Goal: Task Accomplishment & Management: Manage account settings

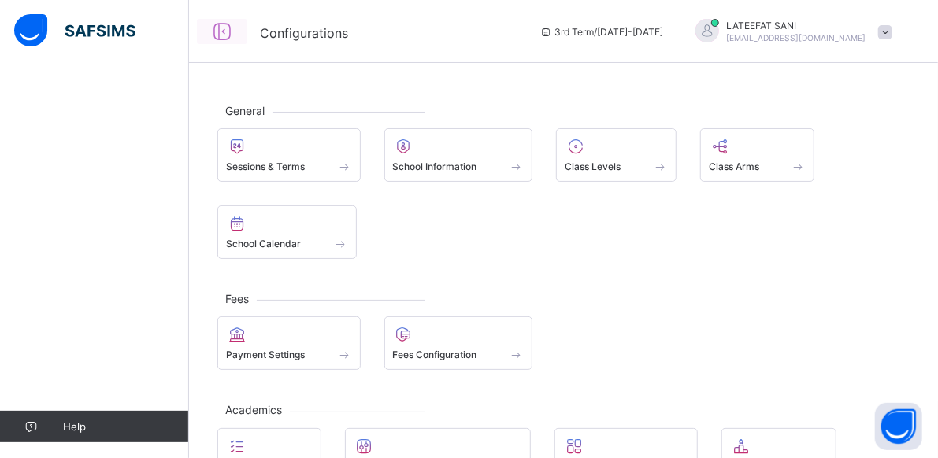
click at [222, 29] on icon at bounding box center [222, 31] width 27 height 23
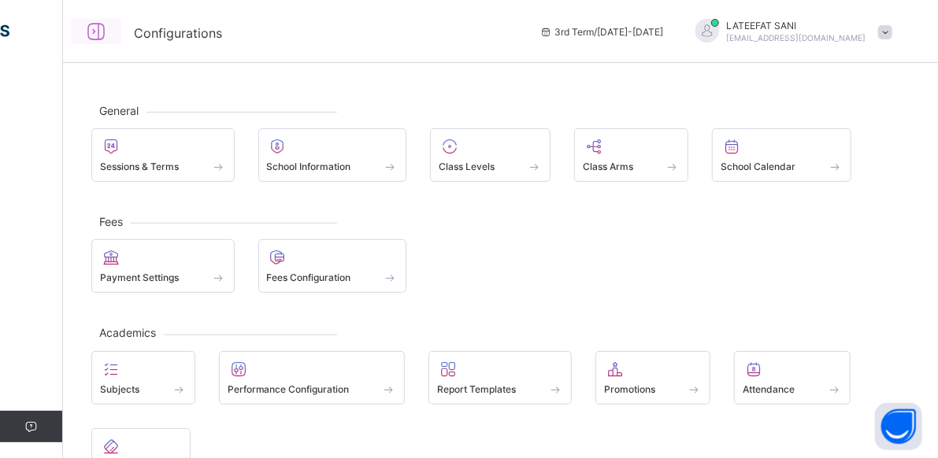
click at [98, 29] on icon at bounding box center [96, 31] width 27 height 23
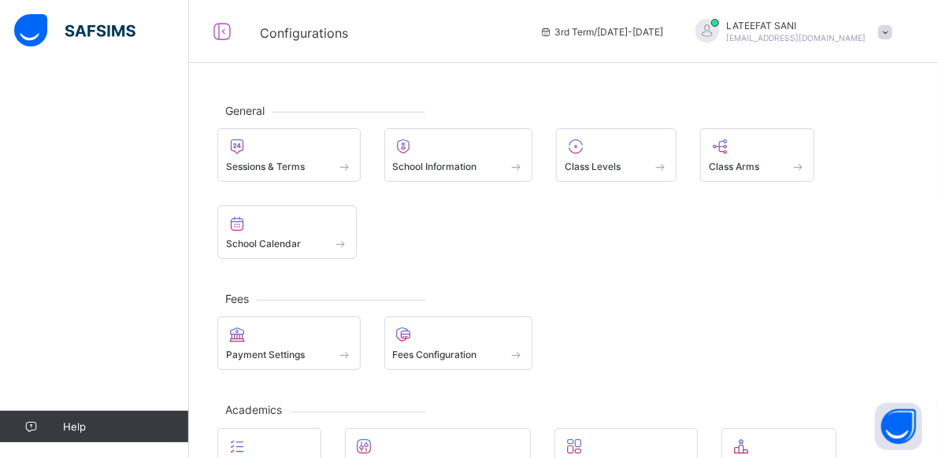
click at [227, 33] on icon at bounding box center [222, 31] width 27 height 23
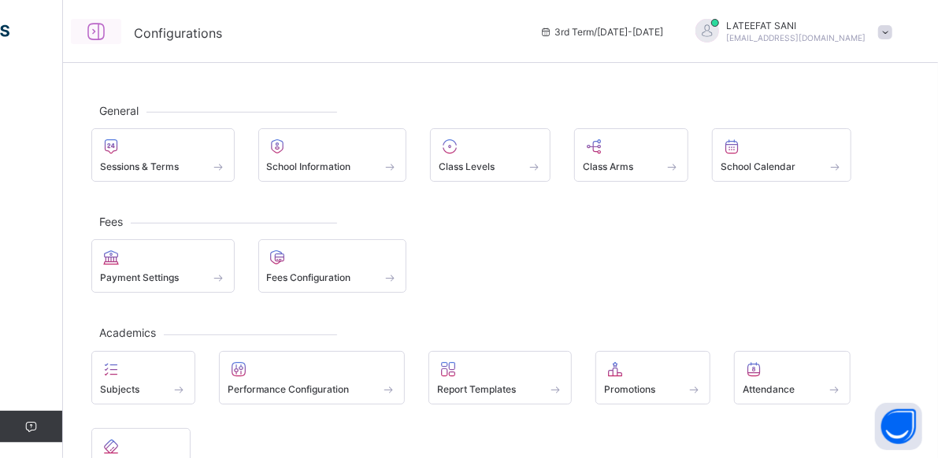
click at [95, 34] on icon at bounding box center [96, 31] width 27 height 23
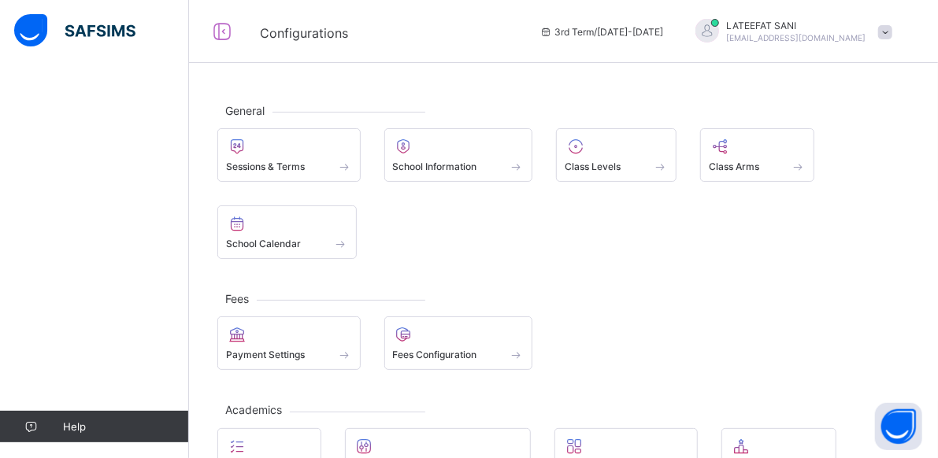
click at [87, 29] on img at bounding box center [74, 30] width 121 height 33
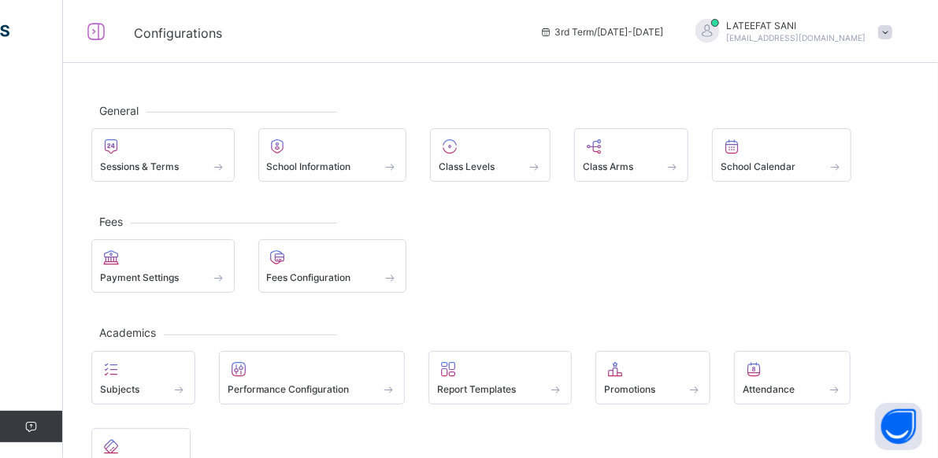
click at [98, 30] on icon at bounding box center [96, 31] width 27 height 23
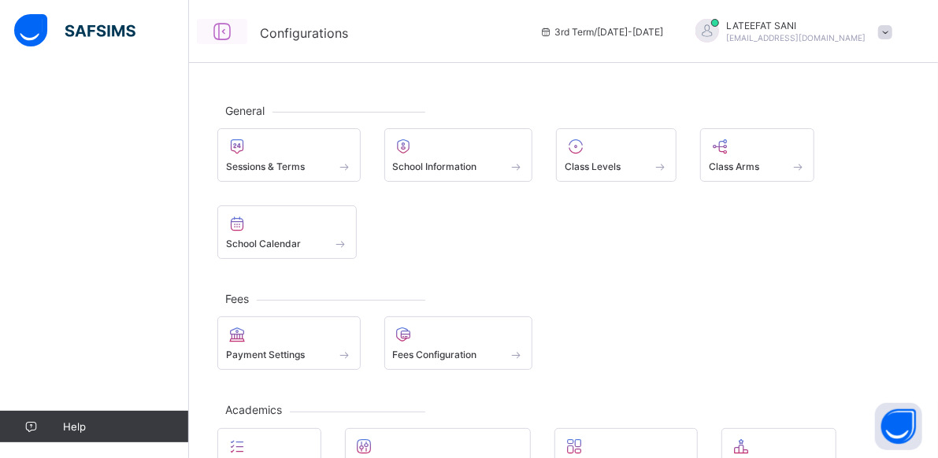
click at [98, 30] on img at bounding box center [74, 30] width 121 height 33
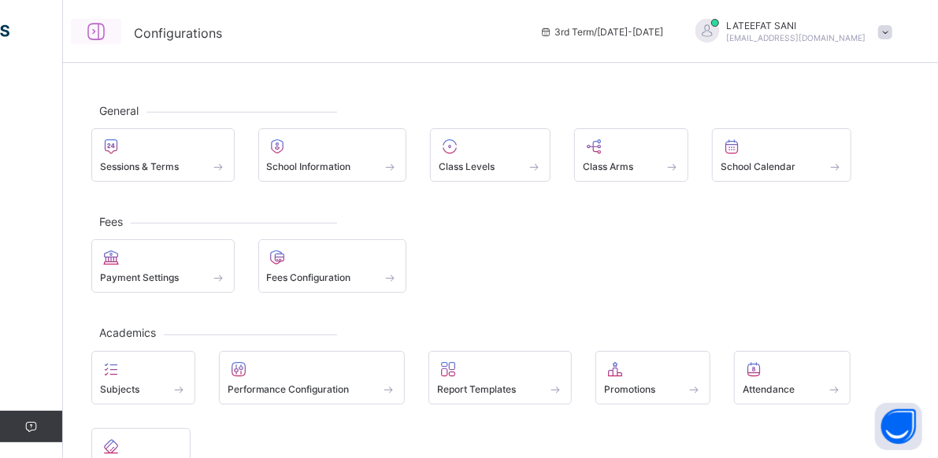
click at [104, 30] on icon at bounding box center [96, 31] width 27 height 23
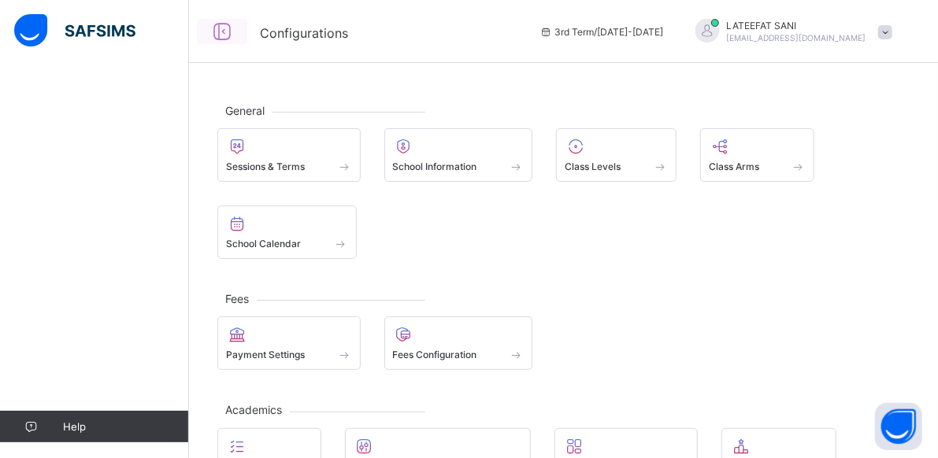
click at [227, 32] on icon at bounding box center [222, 31] width 27 height 23
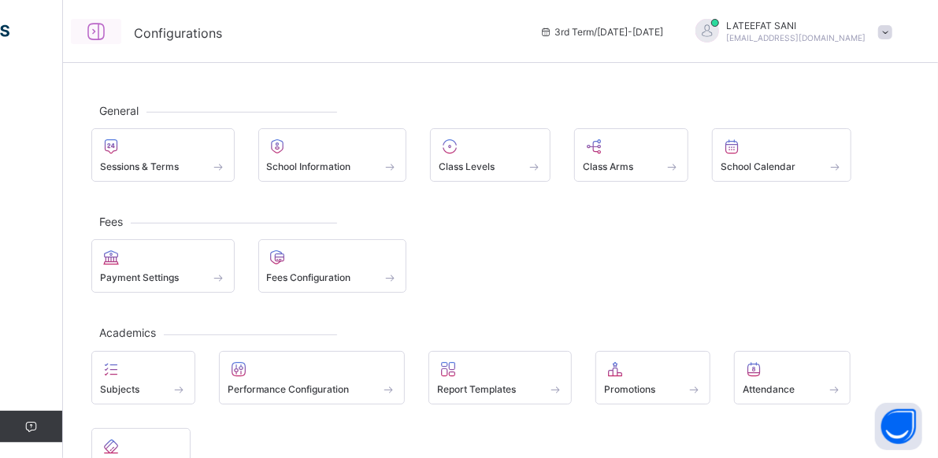
click at [95, 28] on icon at bounding box center [96, 31] width 27 height 23
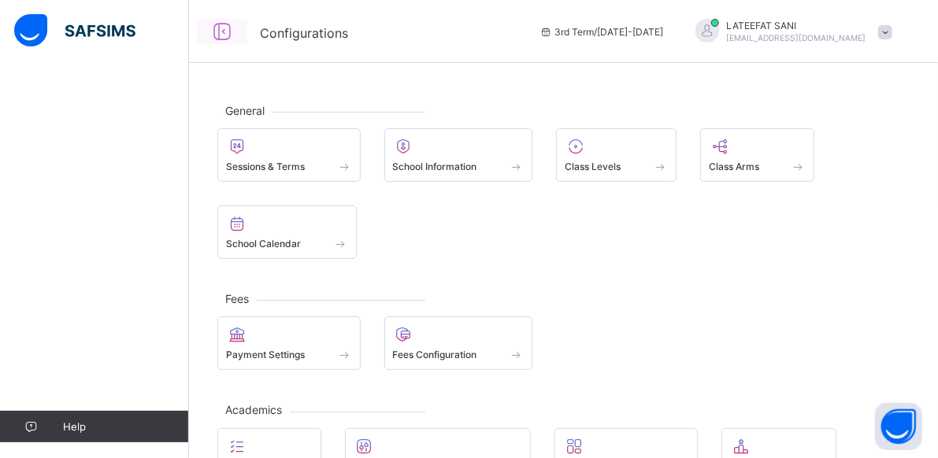
click at [95, 28] on img at bounding box center [74, 30] width 121 height 33
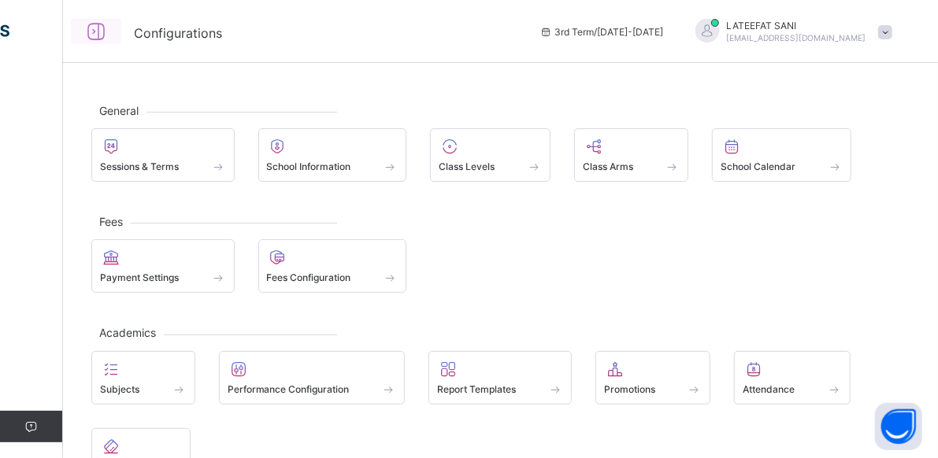
click at [95, 28] on icon at bounding box center [96, 31] width 27 height 23
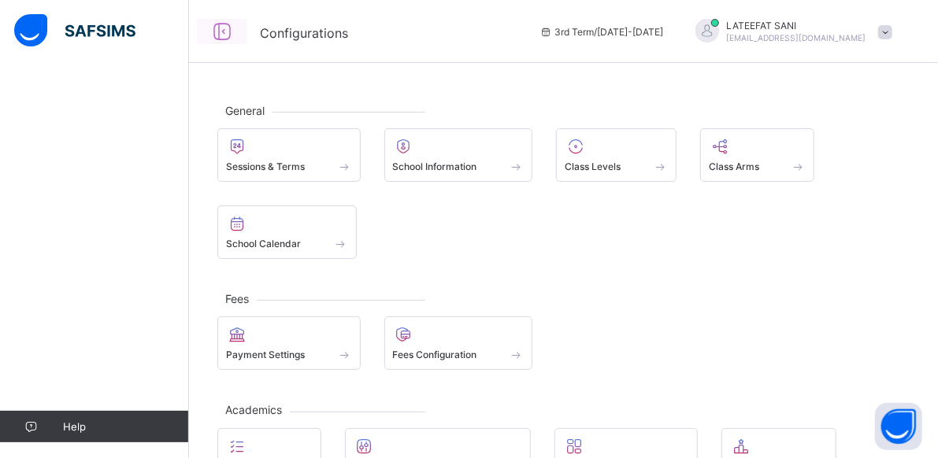
click at [95, 28] on img at bounding box center [74, 30] width 121 height 33
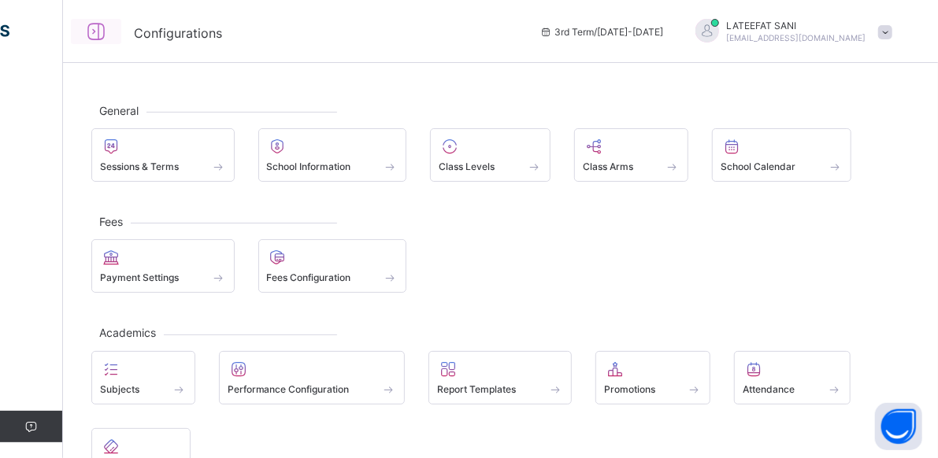
click at [98, 31] on icon at bounding box center [96, 31] width 27 height 23
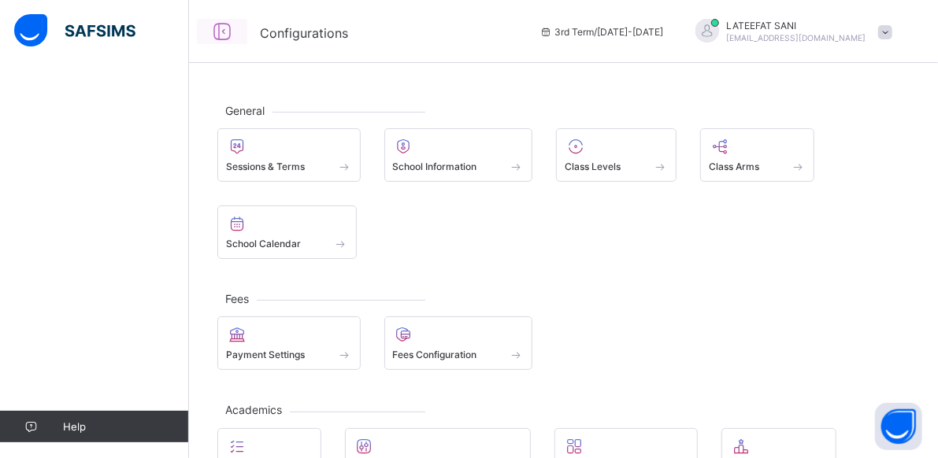
click at [226, 32] on icon at bounding box center [222, 31] width 27 height 23
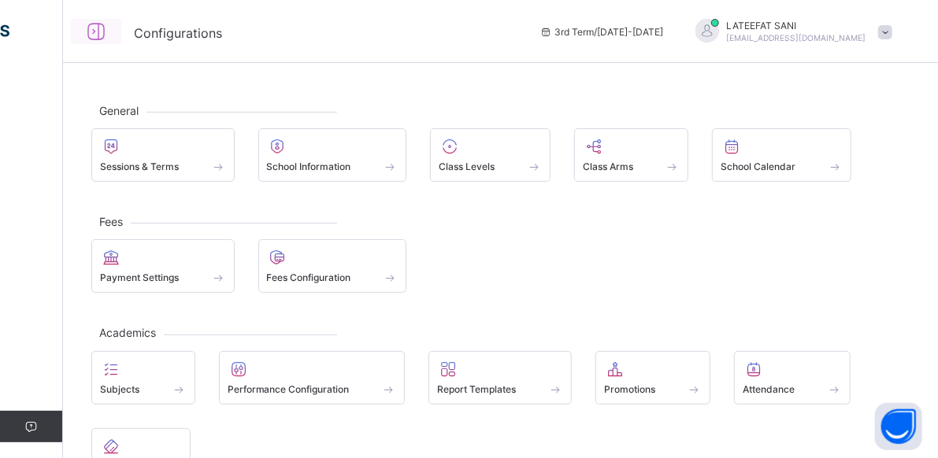
click at [98, 35] on icon at bounding box center [96, 31] width 27 height 23
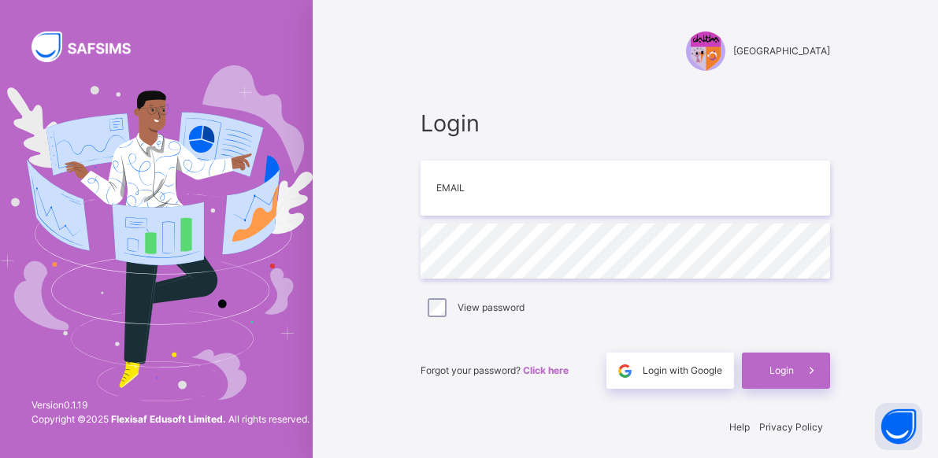
scroll to position [8, 0]
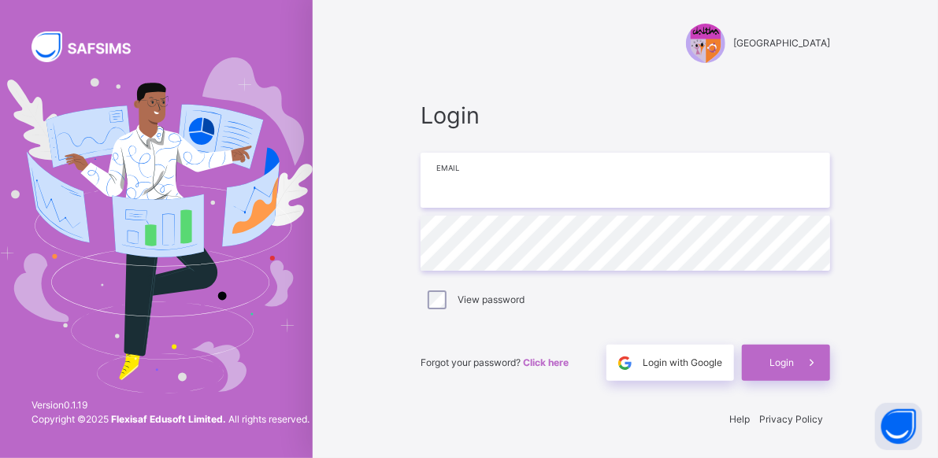
click at [621, 221] on div "Login Email Password View password Forgot your password? Click here Login with …" at bounding box center [626, 239] width 410 height 283
type input "**********"
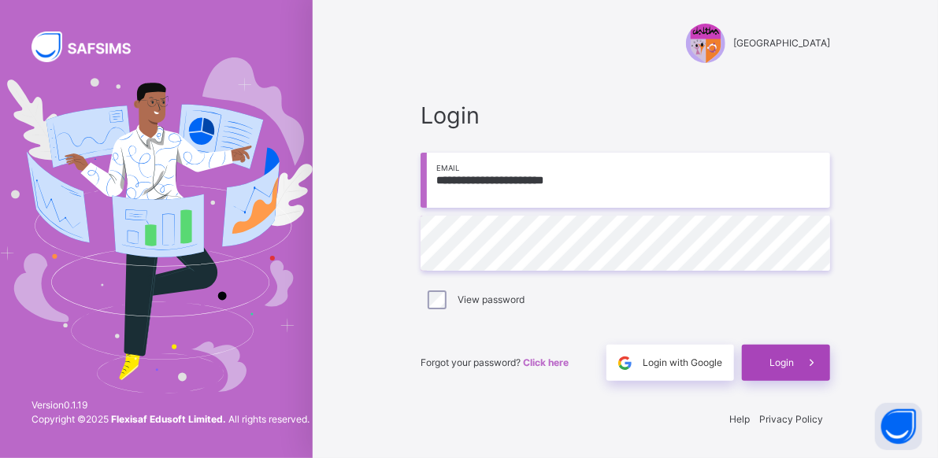
click at [794, 358] on span "Login" at bounding box center [782, 363] width 24 height 14
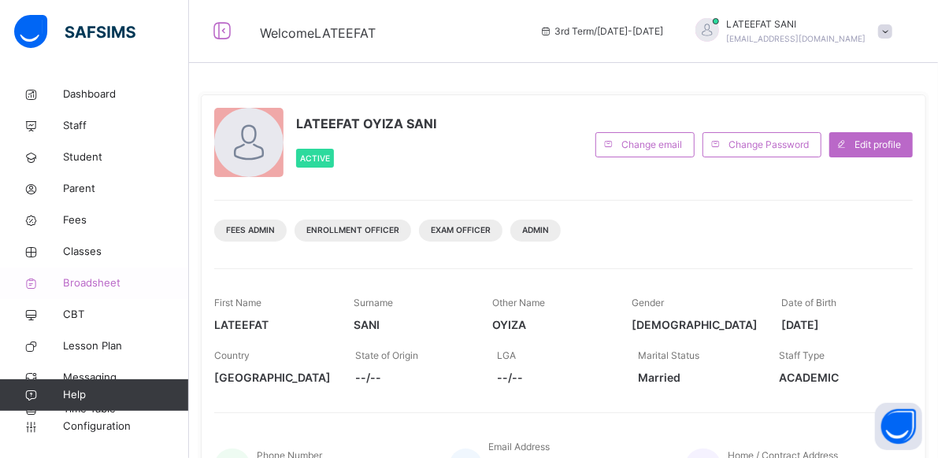
click at [105, 280] on span "Broadsheet" at bounding box center [126, 284] width 126 height 16
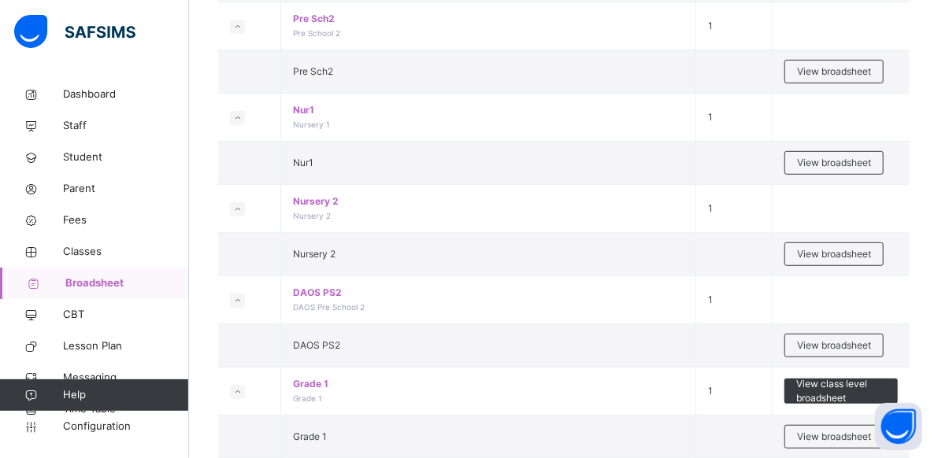
scroll to position [373, 0]
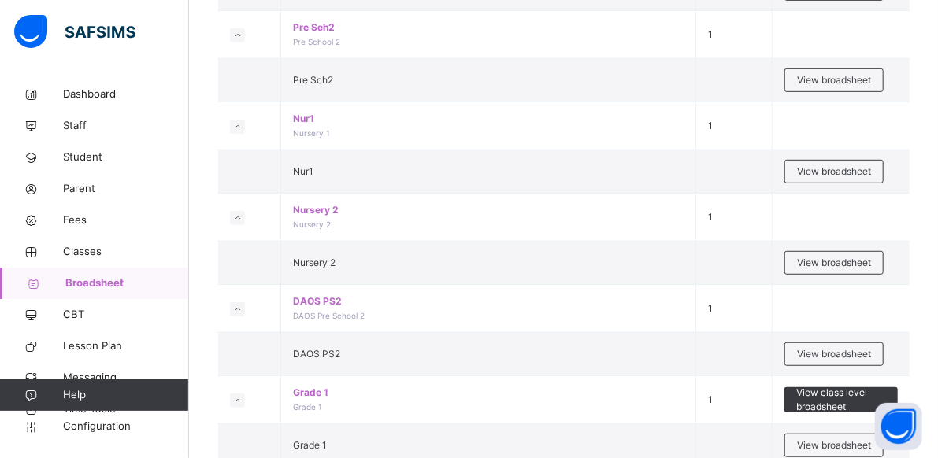
click at [508, 324] on td "DAOS PS2 DAOS Pre School 2" at bounding box center [488, 309] width 415 height 48
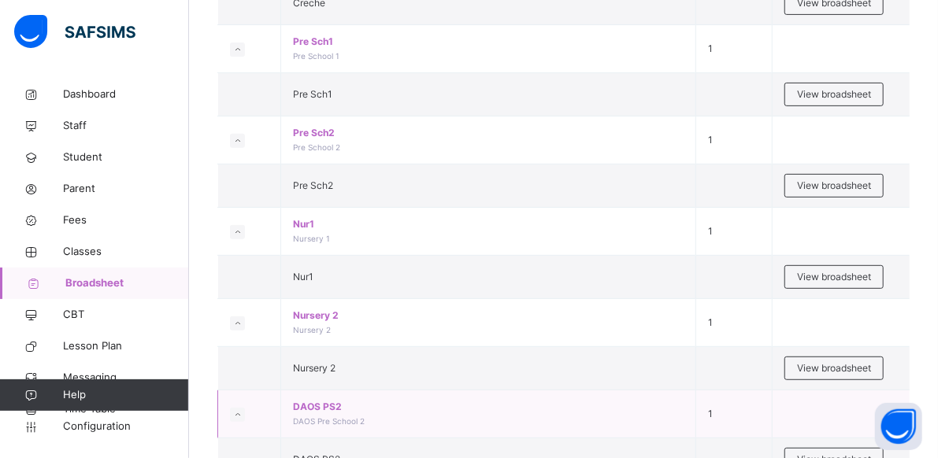
scroll to position [391, 0]
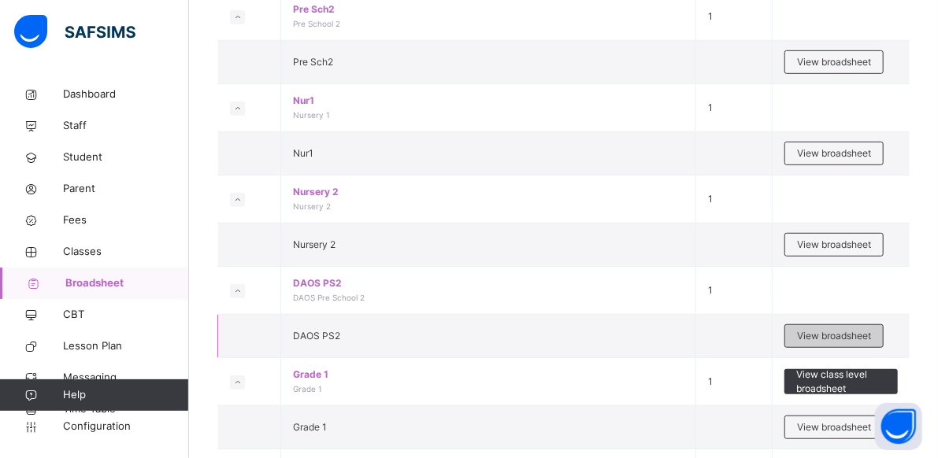
click at [843, 332] on span "View broadsheet" at bounding box center [834, 336] width 74 height 14
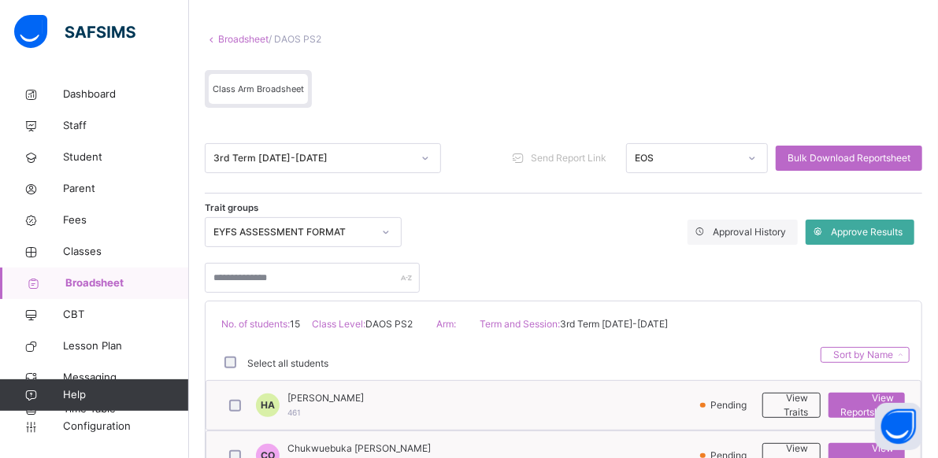
scroll to position [89, 0]
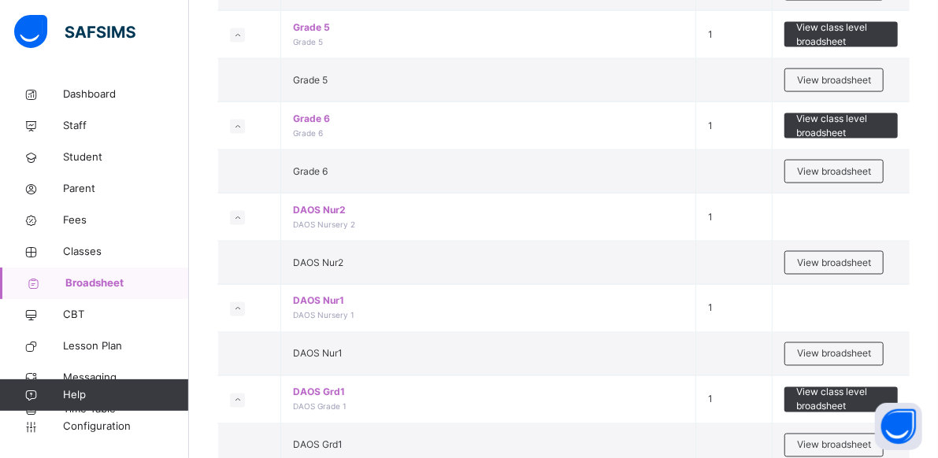
scroll to position [1105, 0]
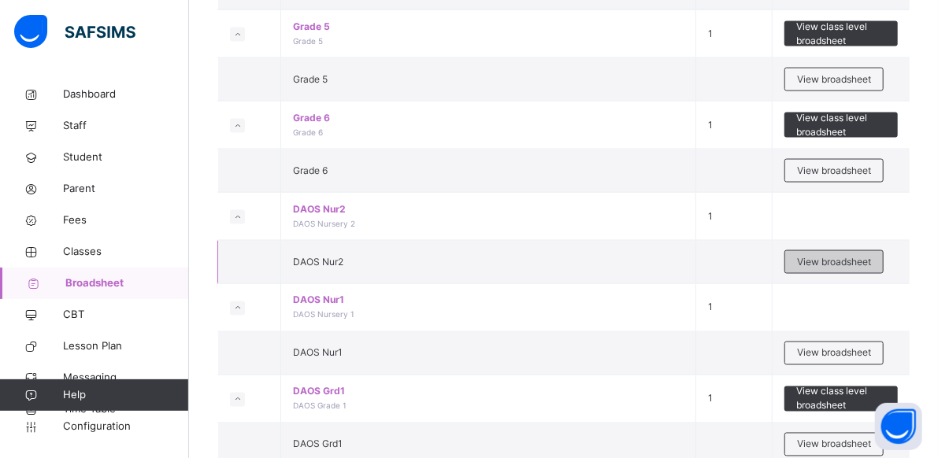
click at [836, 255] on span "View broadsheet" at bounding box center [834, 262] width 74 height 14
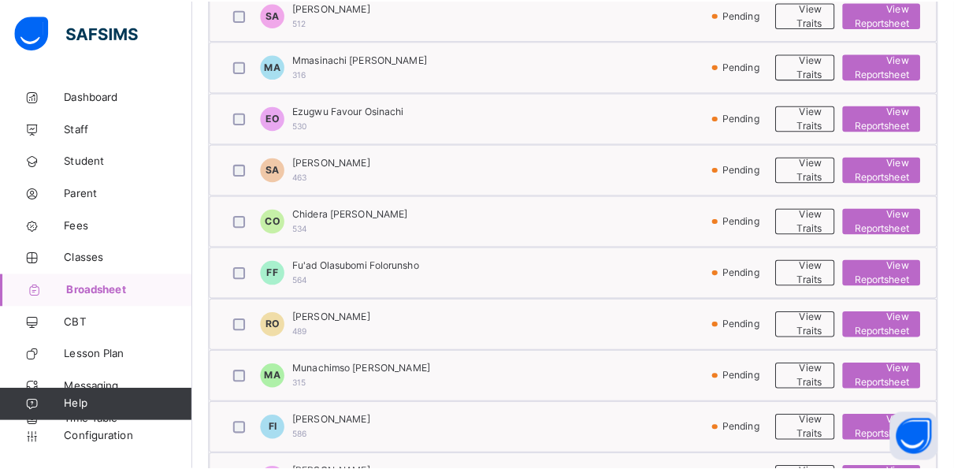
scroll to position [1073, 0]
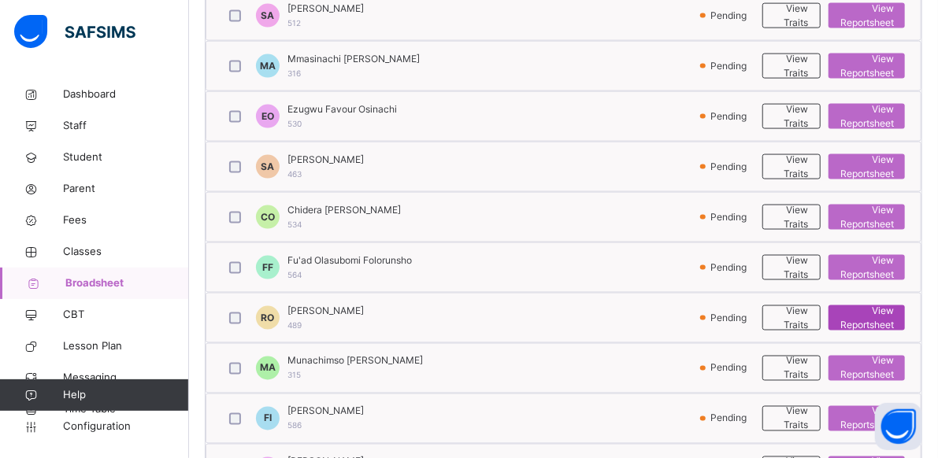
click at [866, 310] on span "View Reportsheet" at bounding box center [867, 318] width 54 height 28
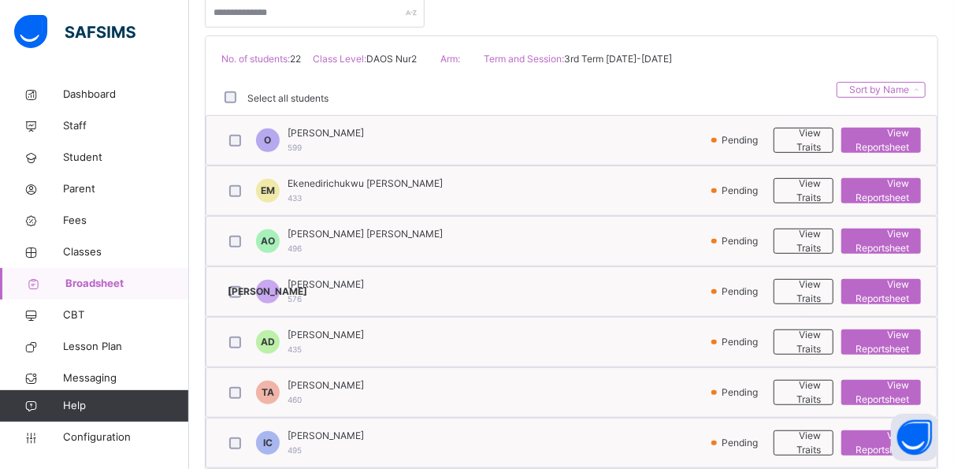
scroll to position [342, 0]
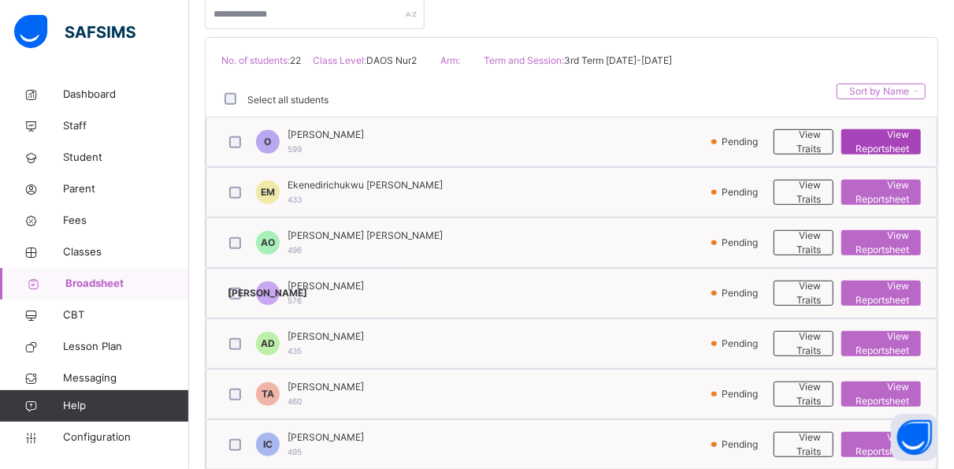
click at [889, 139] on span "View Reportsheet" at bounding box center [881, 142] width 56 height 28
click at [100, 249] on span "Classes" at bounding box center [126, 252] width 126 height 16
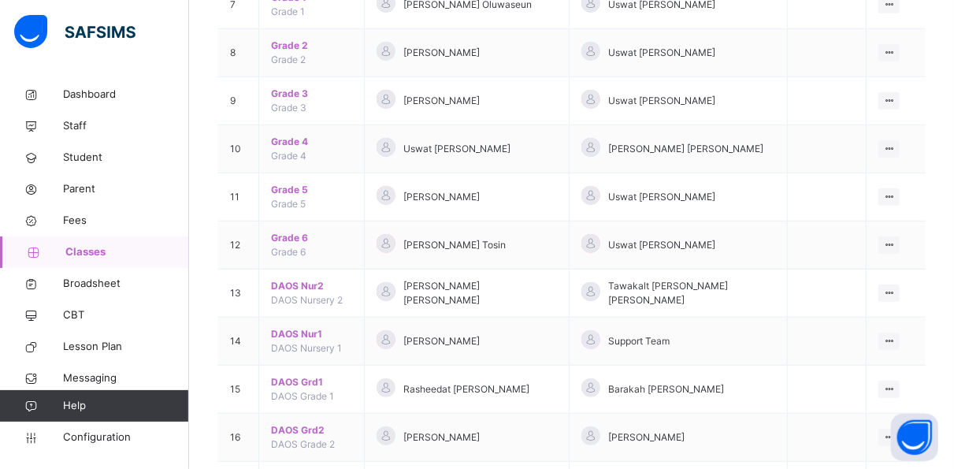
scroll to position [561, 0]
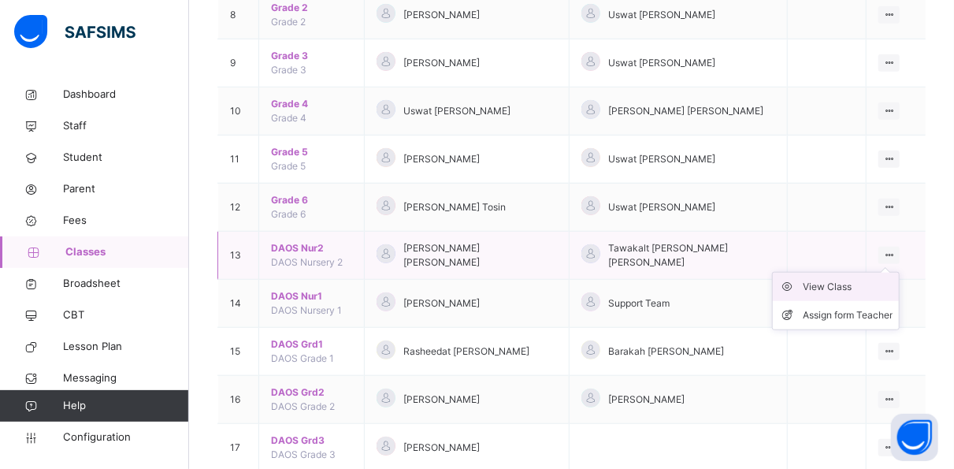
click at [880, 279] on div "View Class" at bounding box center [848, 287] width 90 height 16
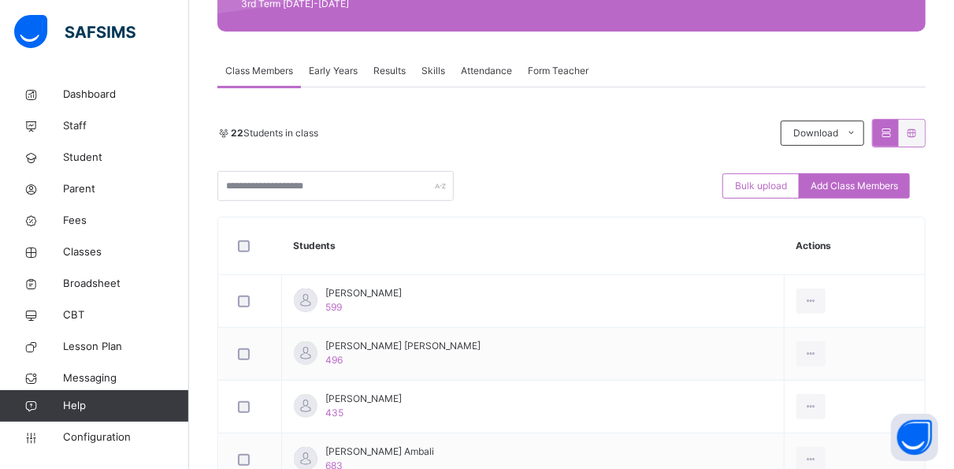
scroll to position [242, 0]
click at [395, 68] on span "Results" at bounding box center [389, 70] width 32 height 14
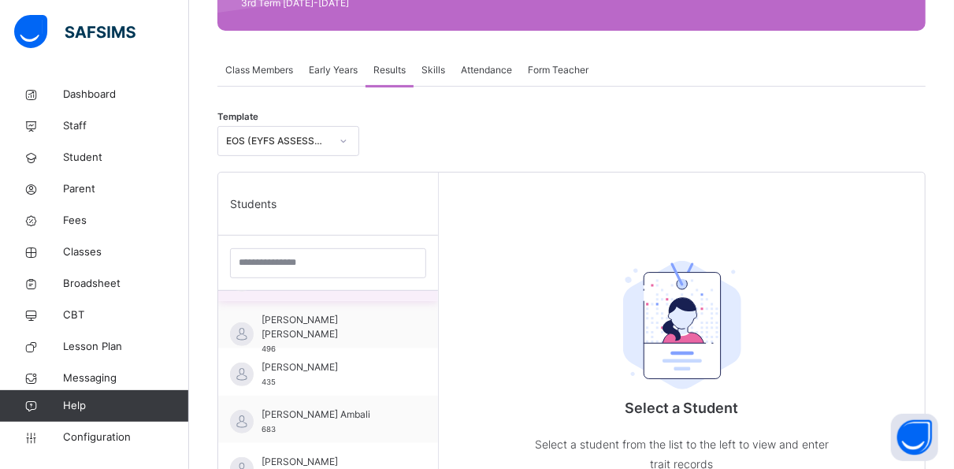
scroll to position [0, 0]
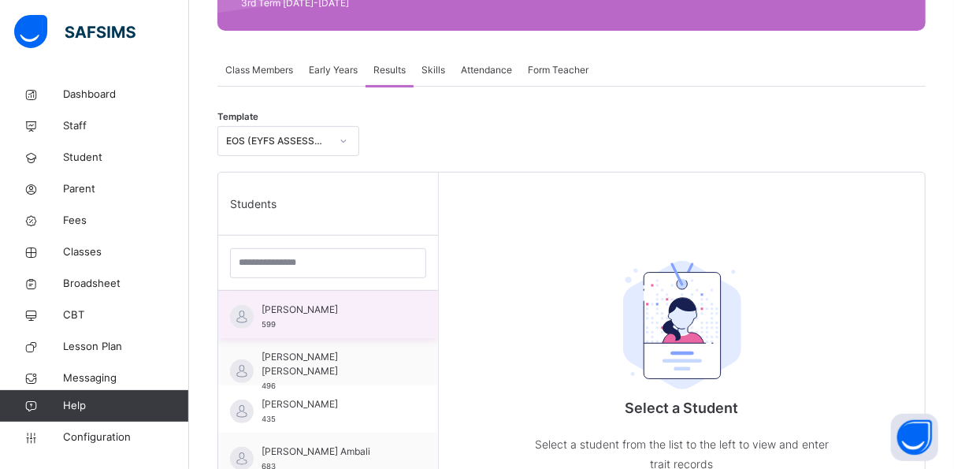
click at [345, 310] on span "Maryam Adepeju Owolabi" at bounding box center [332, 309] width 141 height 14
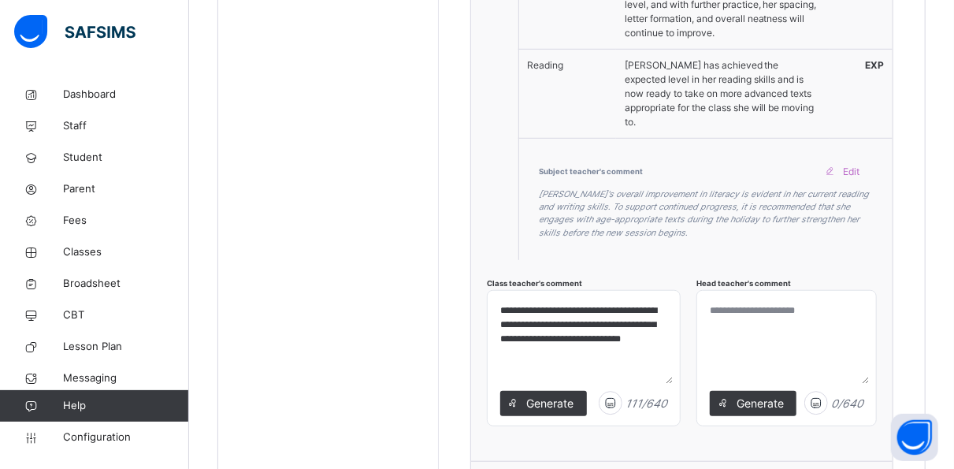
scroll to position [3379, 0]
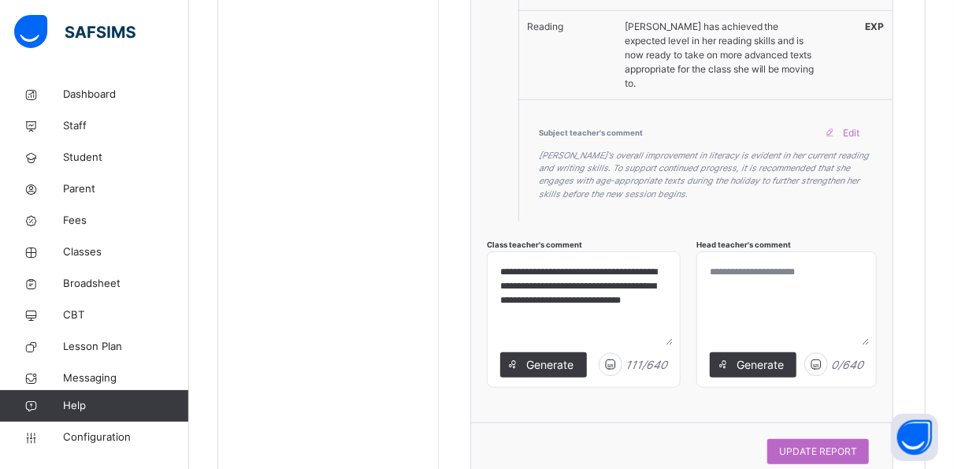
click at [755, 258] on textarea at bounding box center [786, 301] width 166 height 87
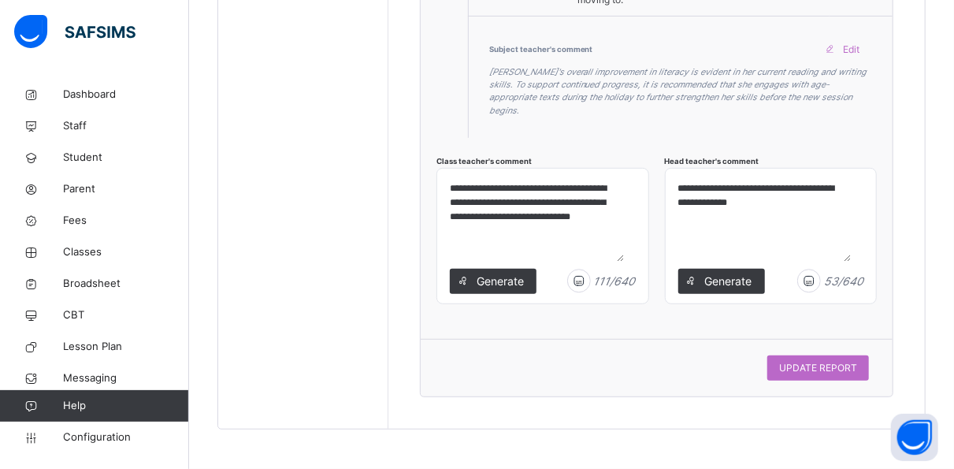
click at [831, 211] on textarea "**********" at bounding box center [762, 218] width 180 height 87
type textarea "**********"
click at [550, 232] on textarea "**********" at bounding box center [533, 218] width 180 height 87
type textarea "**********"
click at [750, 184] on textarea "**********" at bounding box center [762, 218] width 180 height 87
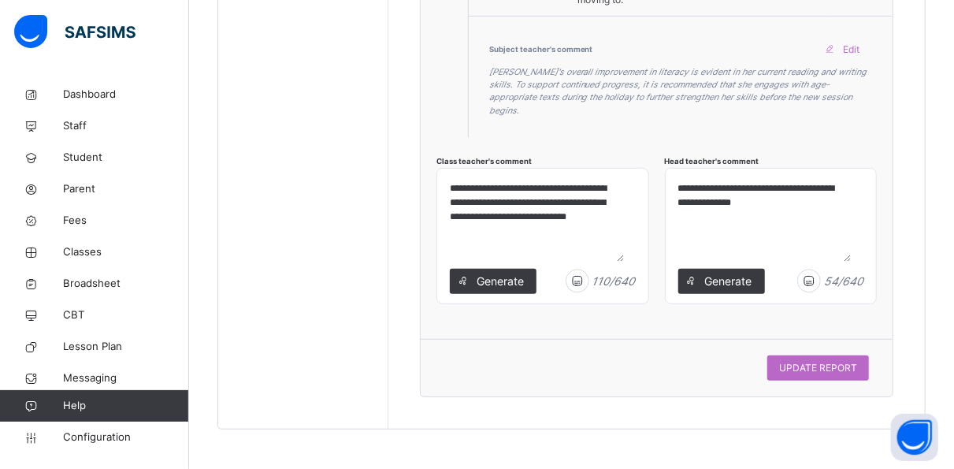
click at [852, 187] on textarea "**********" at bounding box center [762, 218] width 180 height 87
click at [710, 205] on textarea "**********" at bounding box center [762, 218] width 180 height 87
click at [723, 203] on textarea "**********" at bounding box center [762, 218] width 180 height 87
type textarea "**********"
click at [814, 369] on span "UPDATE REPORT" at bounding box center [818, 368] width 78 height 14
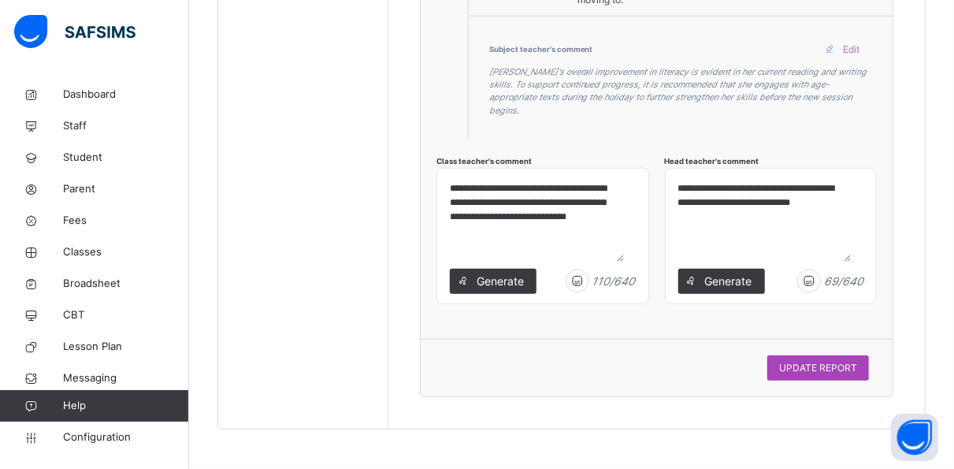
click at [840, 369] on span "UPDATE REPORT" at bounding box center [818, 368] width 78 height 14
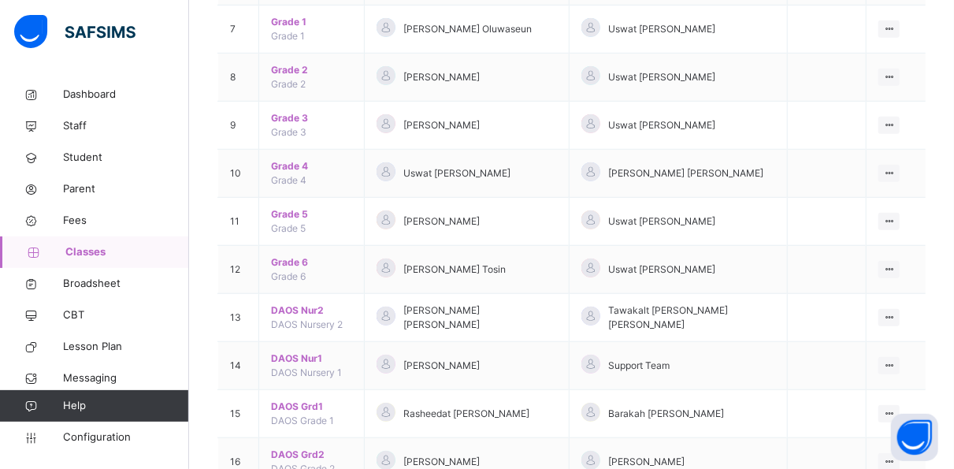
scroll to position [499, 0]
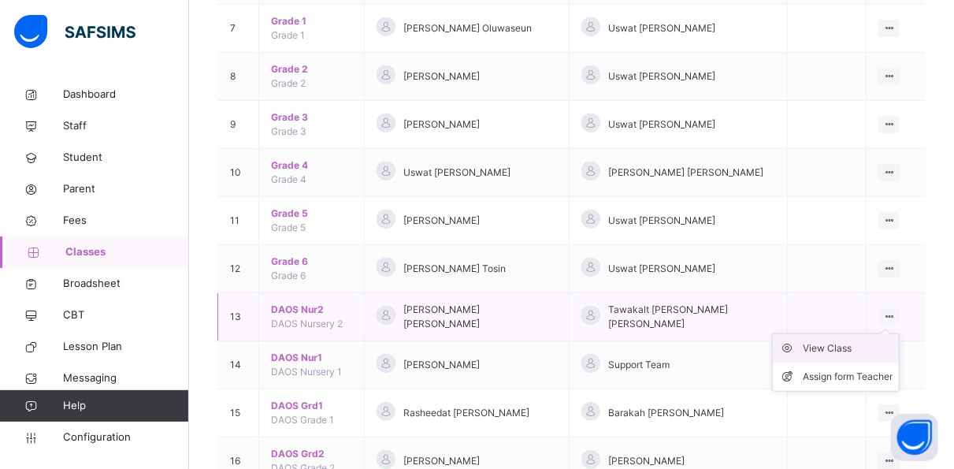
click at [864, 340] on div "View Class" at bounding box center [848, 348] width 90 height 16
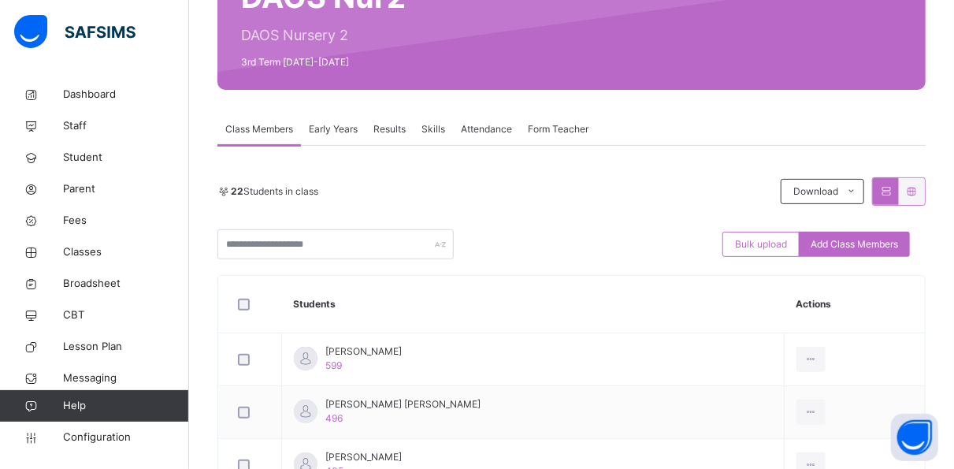
scroll to position [181, 0]
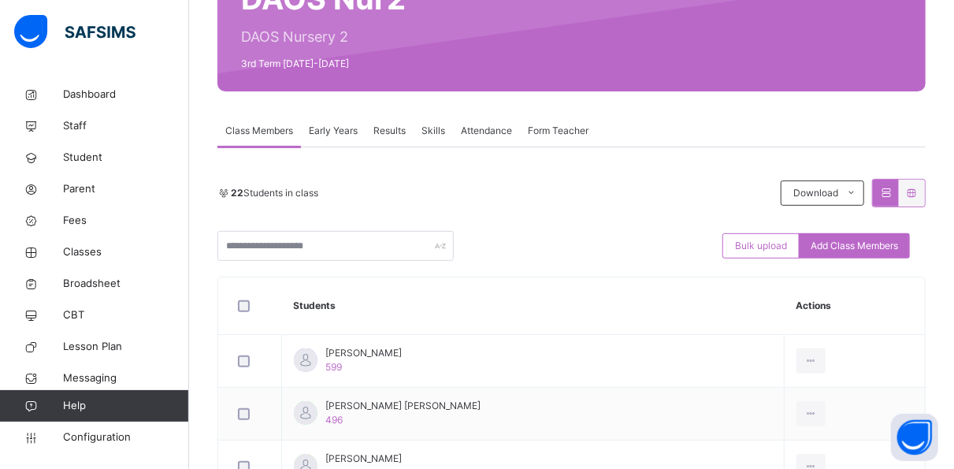
click at [406, 132] on span "Results" at bounding box center [389, 131] width 32 height 14
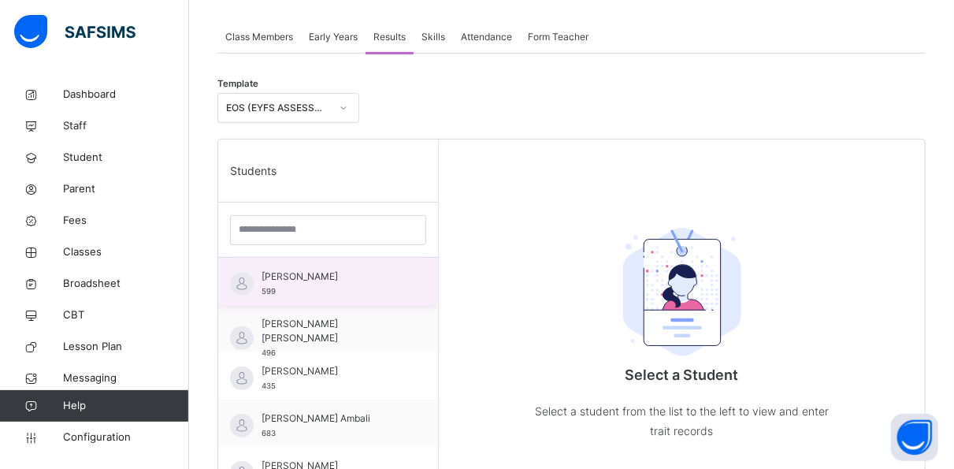
scroll to position [280, 0]
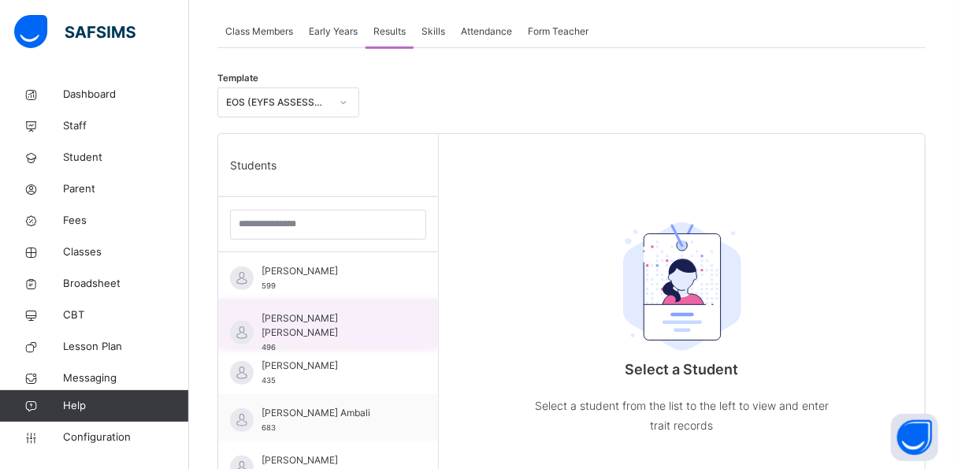
click at [354, 314] on span "Aasim Amir Adeniyi Oderinde" at bounding box center [332, 325] width 141 height 28
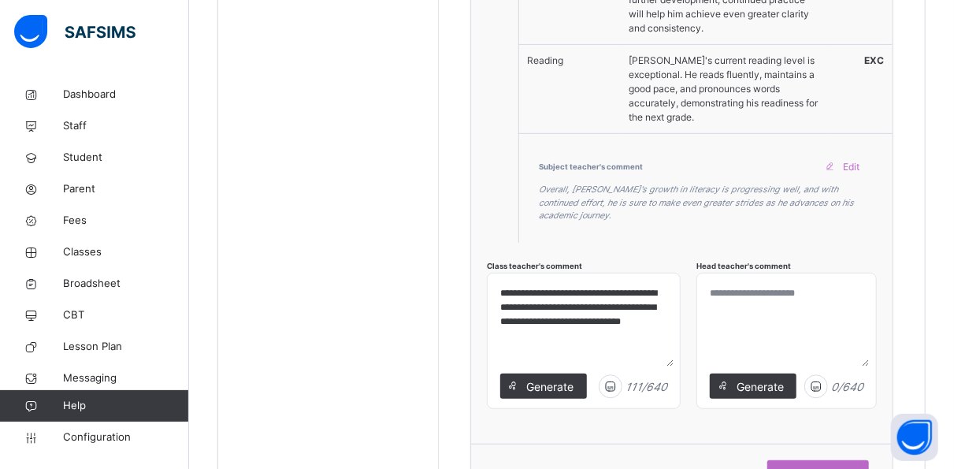
scroll to position [3174, 0]
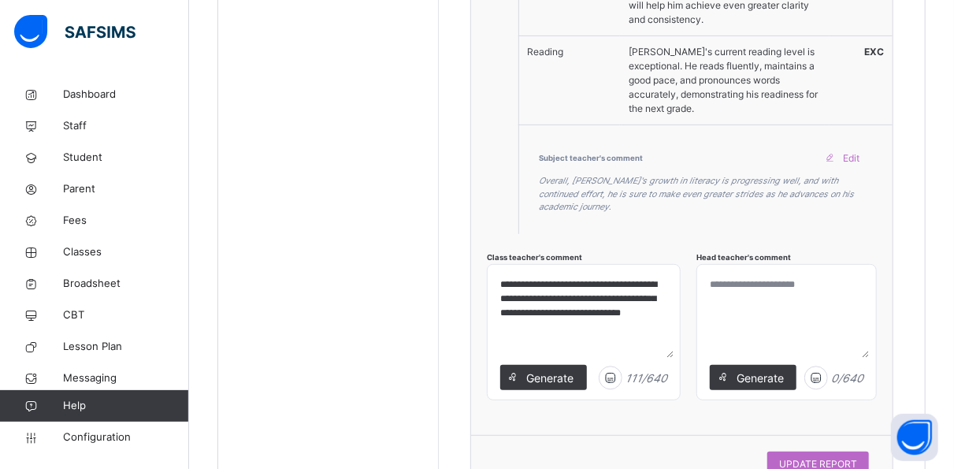
click at [750, 271] on textarea at bounding box center [786, 314] width 166 height 87
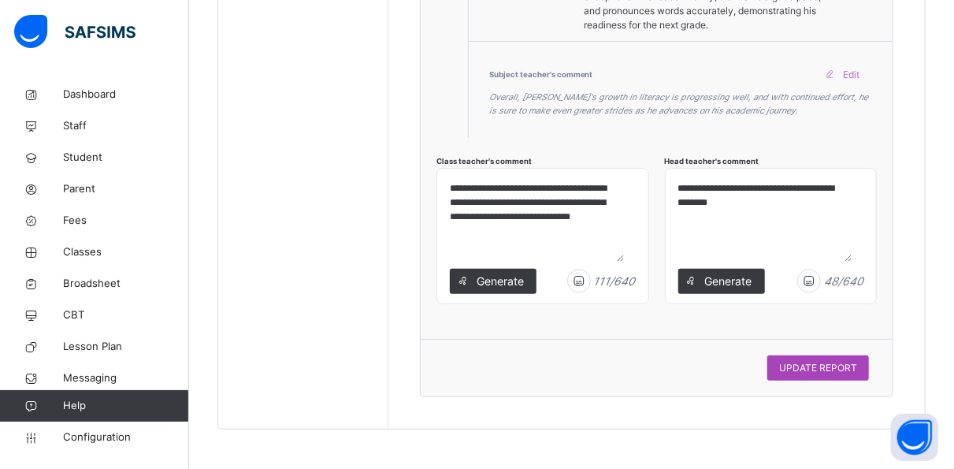
type textarea "**********"
click at [819, 364] on span "UPDATE REPORT" at bounding box center [818, 368] width 78 height 14
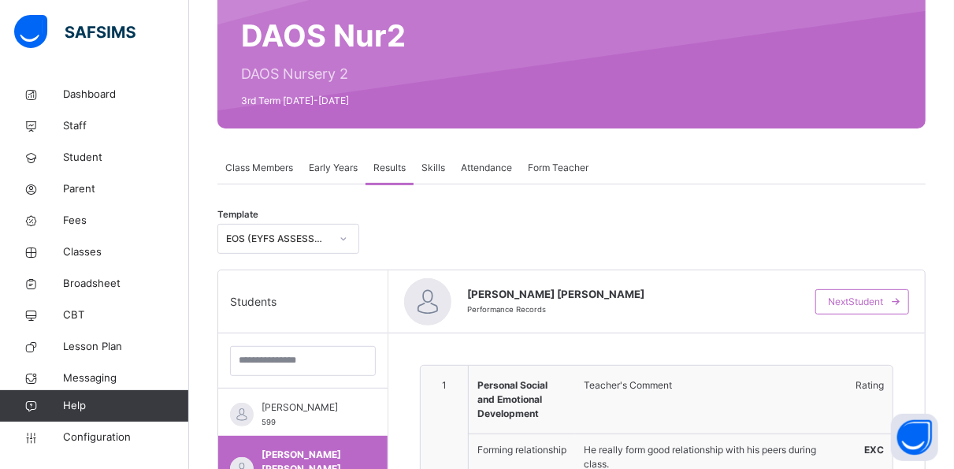
scroll to position [145, 0]
click at [272, 168] on span "Class Members" at bounding box center [259, 167] width 68 height 14
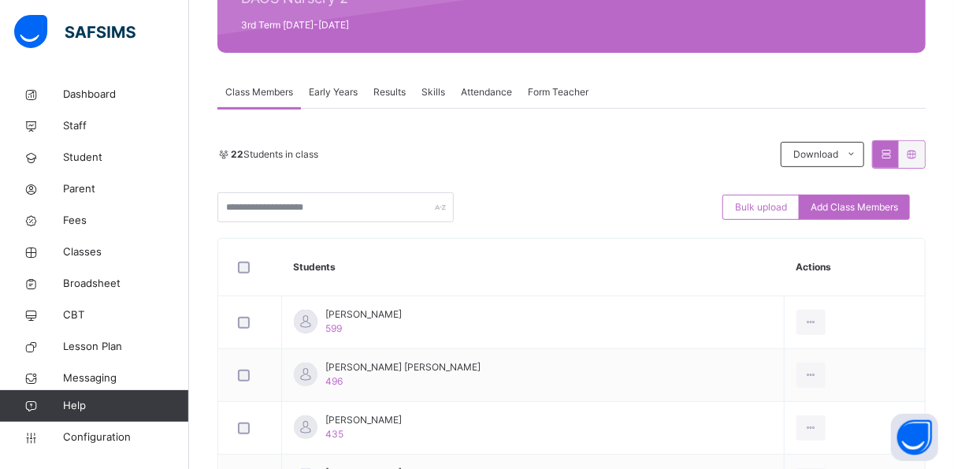
scroll to position [221, 0]
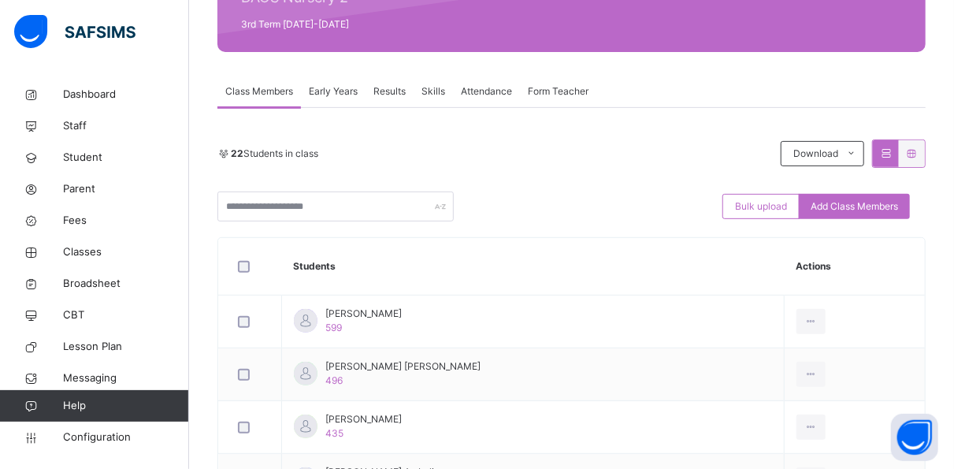
click at [400, 86] on span "Results" at bounding box center [389, 91] width 32 height 14
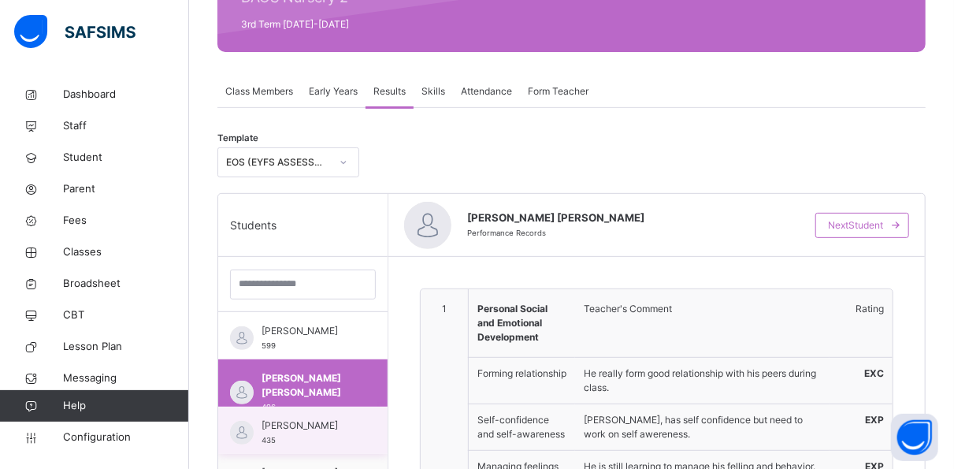
click at [323, 429] on span "Abdullah Olohuntoyin Danmegoro" at bounding box center [307, 425] width 91 height 14
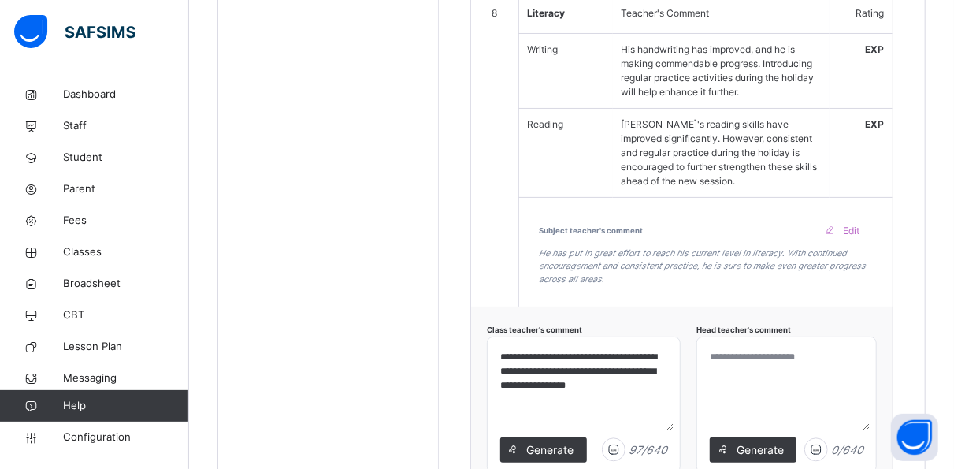
scroll to position [2982, 0]
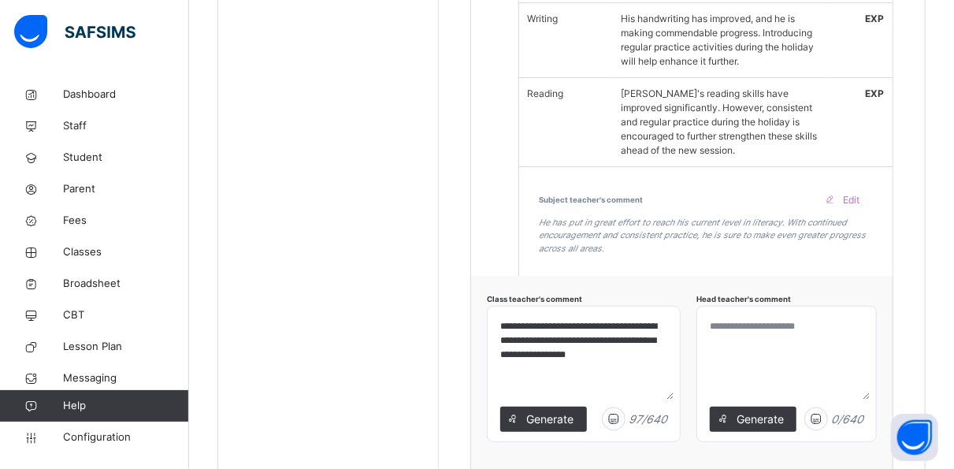
click at [748, 313] on textarea at bounding box center [786, 356] width 166 height 87
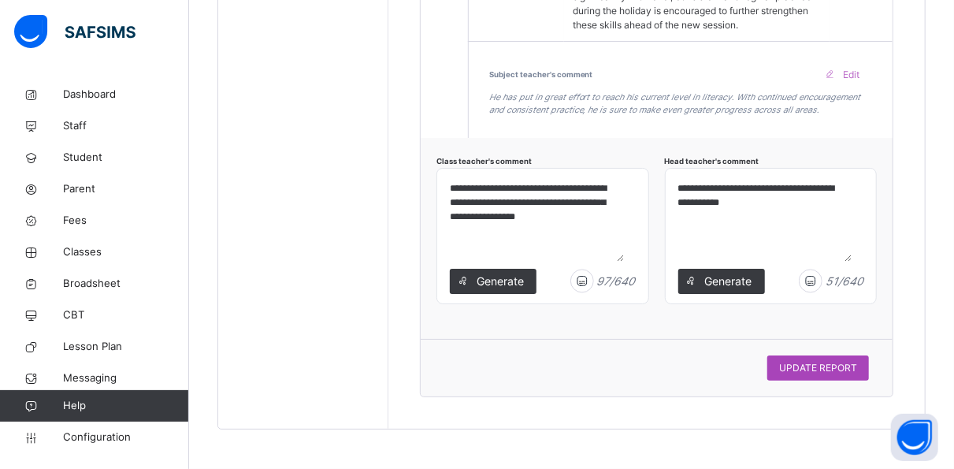
type textarea "**********"
click at [823, 375] on span "UPDATE REPORT" at bounding box center [818, 368] width 78 height 14
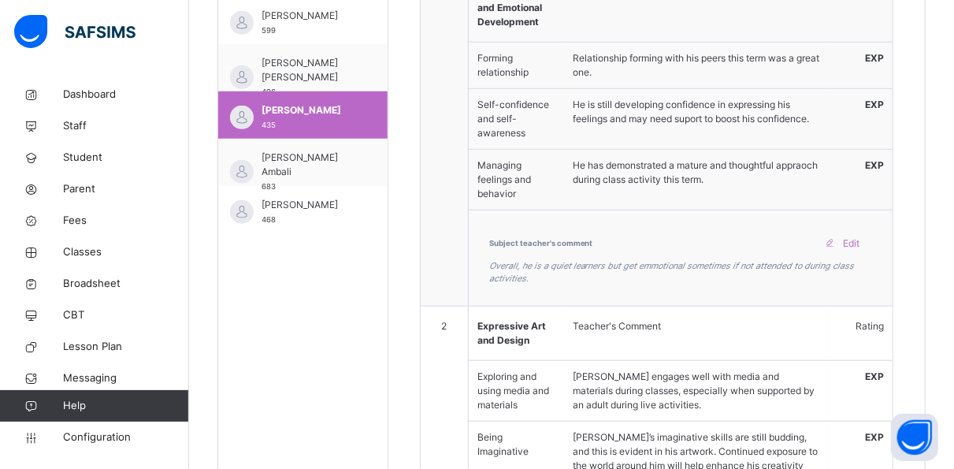
scroll to position [535, 0]
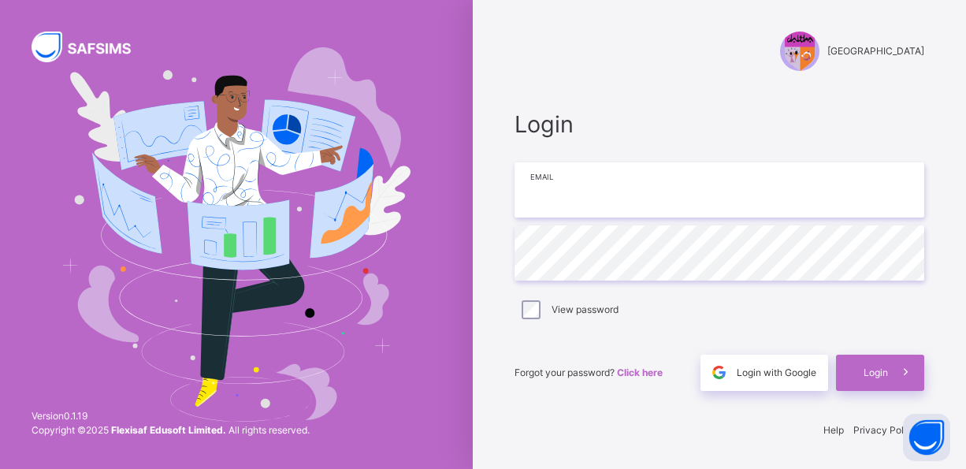
click at [603, 206] on input "email" at bounding box center [719, 189] width 410 height 55
type input "**********"
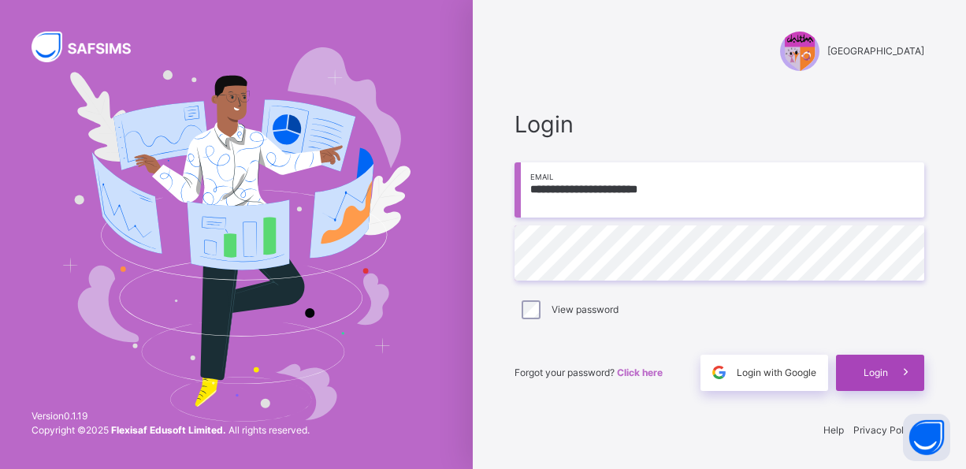
click at [876, 372] on span "Login" at bounding box center [875, 373] width 24 height 14
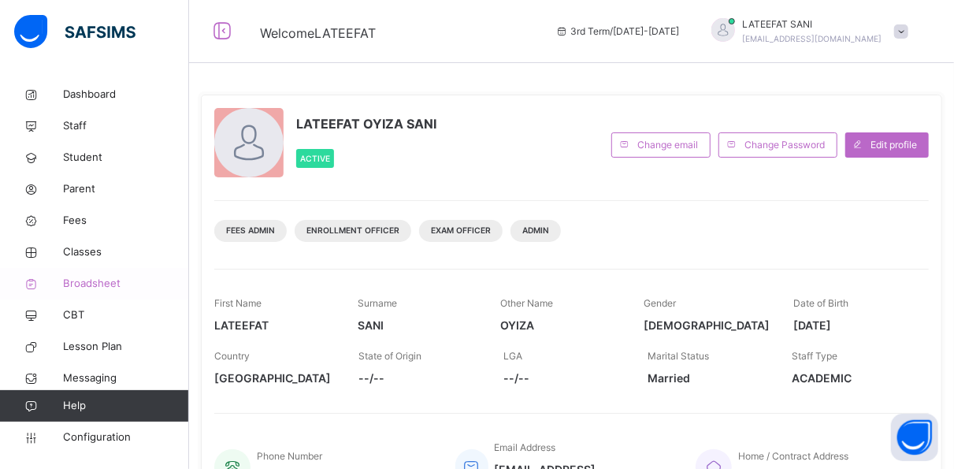
click at [102, 280] on span "Broadsheet" at bounding box center [126, 284] width 126 height 16
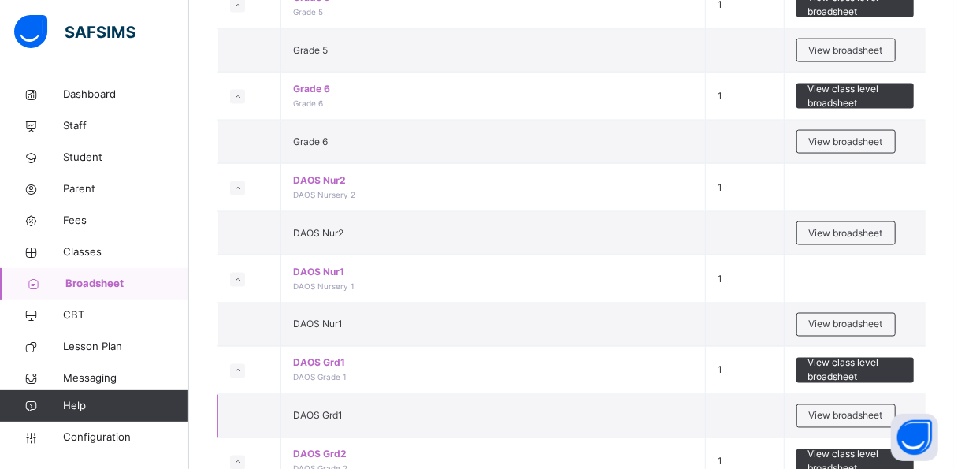
scroll to position [1134, 0]
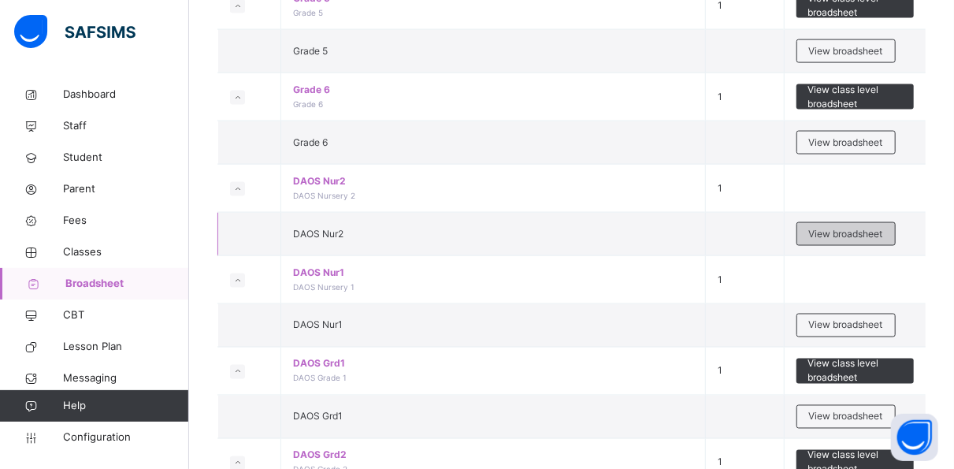
click at [837, 227] on span "View broadsheet" at bounding box center [846, 234] width 74 height 14
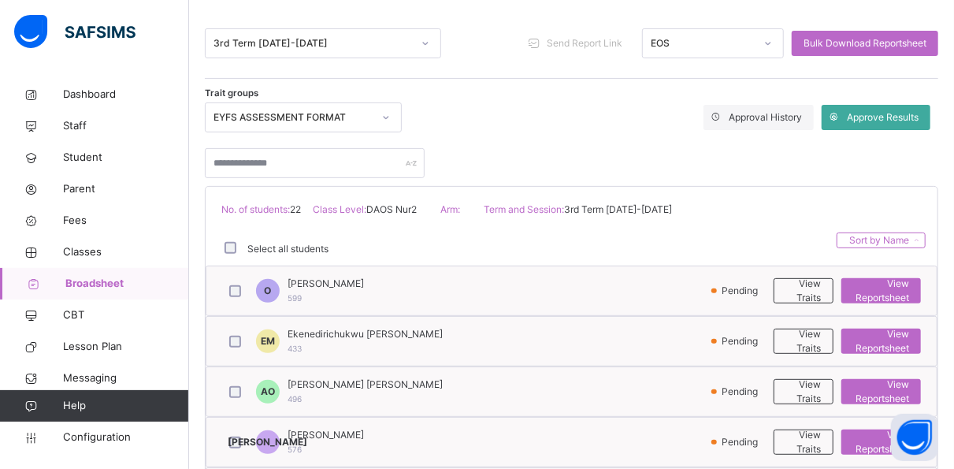
scroll to position [229, 0]
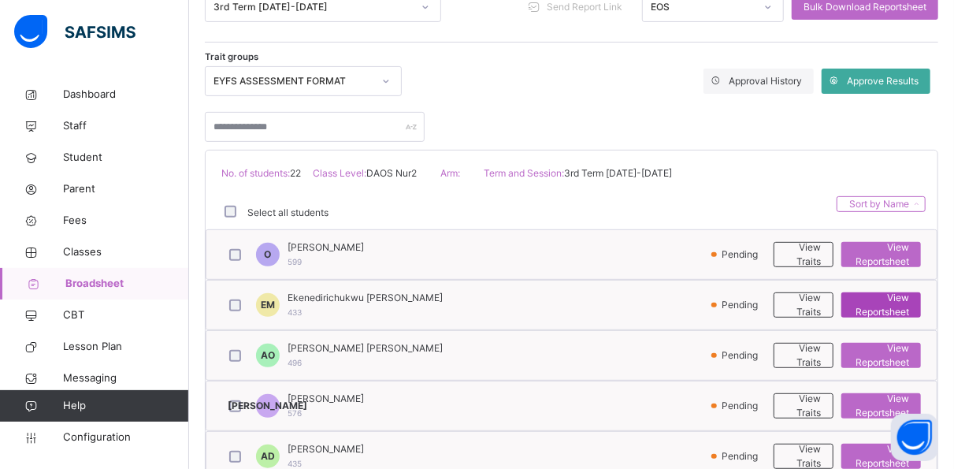
click at [896, 296] on span "View Reportsheet" at bounding box center [881, 305] width 56 height 28
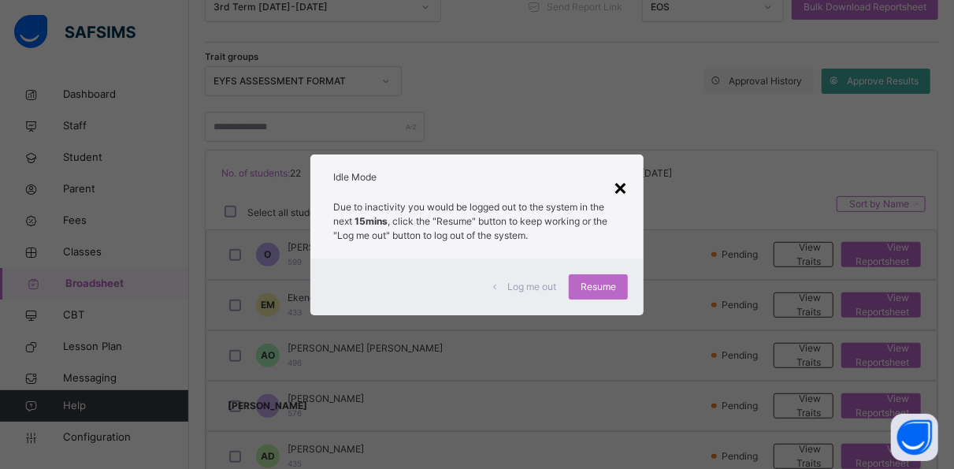
click at [622, 186] on div "×" at bounding box center [620, 186] width 15 height 33
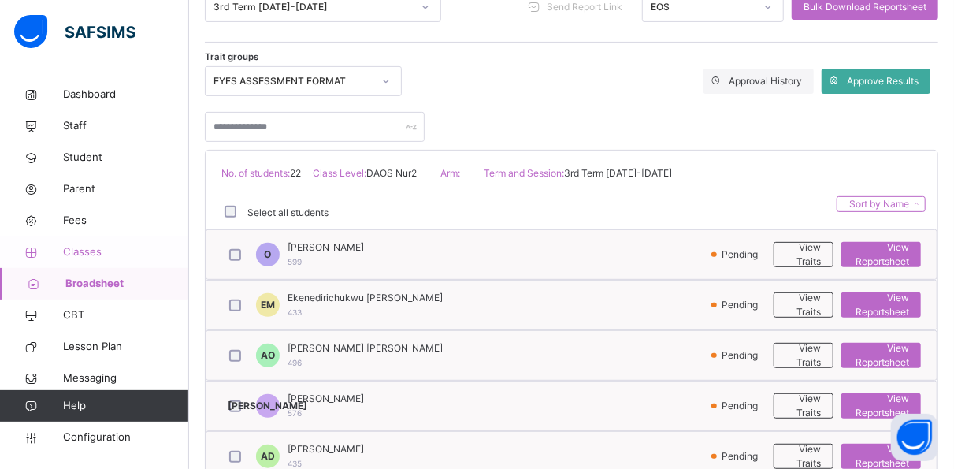
click at [69, 244] on span "Classes" at bounding box center [126, 252] width 126 height 16
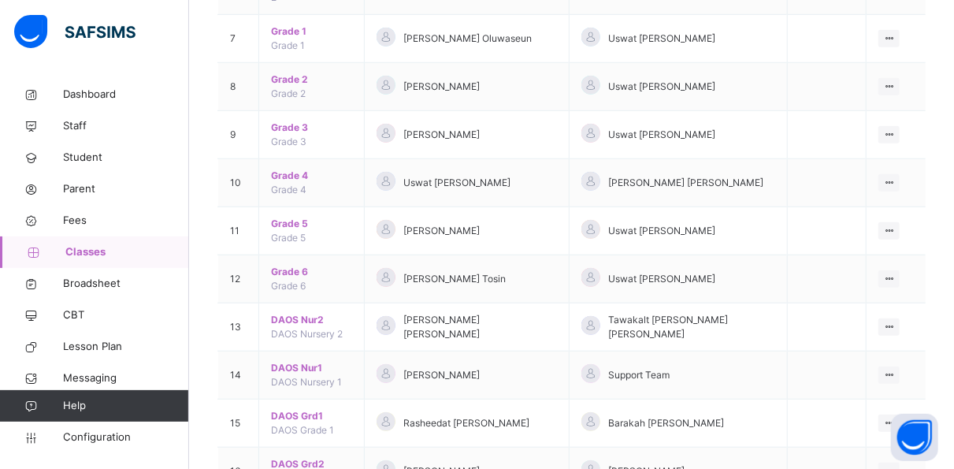
scroll to position [490, 0]
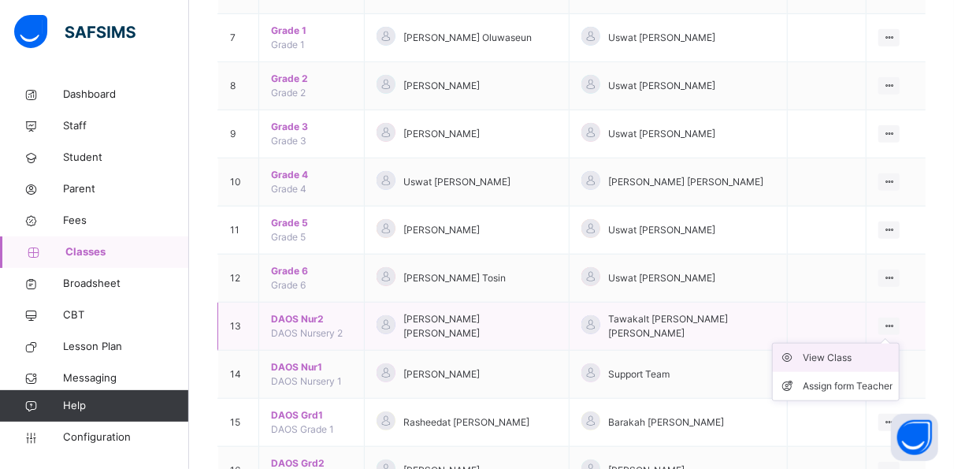
click at [859, 350] on div "View Class" at bounding box center [848, 358] width 90 height 16
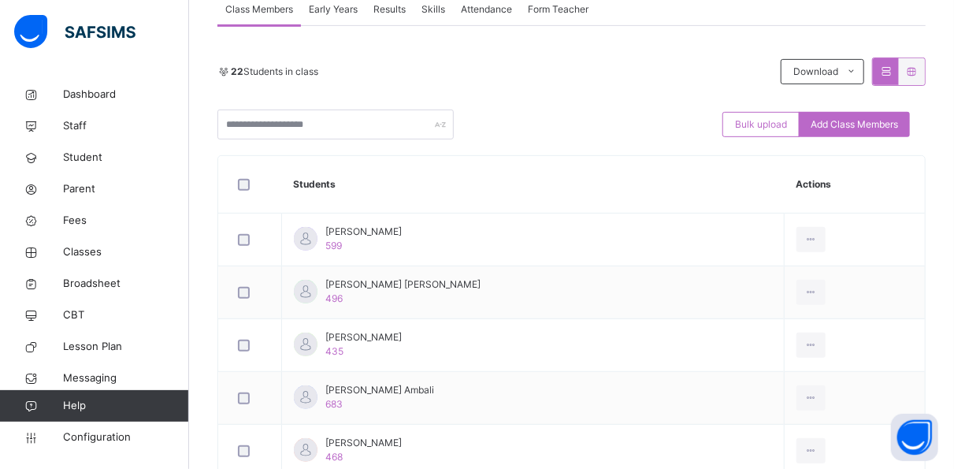
scroll to position [303, 0]
click at [394, 9] on span "Results" at bounding box center [389, 9] width 32 height 14
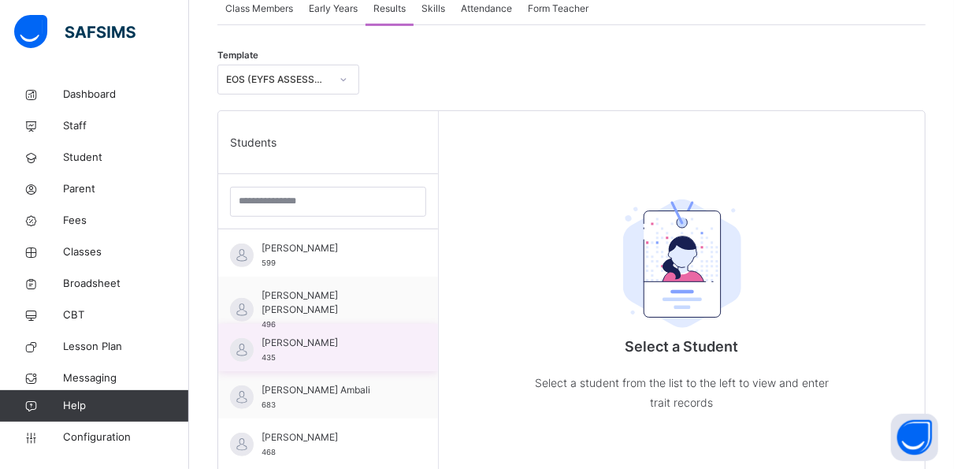
click at [351, 349] on span "Abdullah Olohuntoyin Danmegoro" at bounding box center [332, 343] width 141 height 14
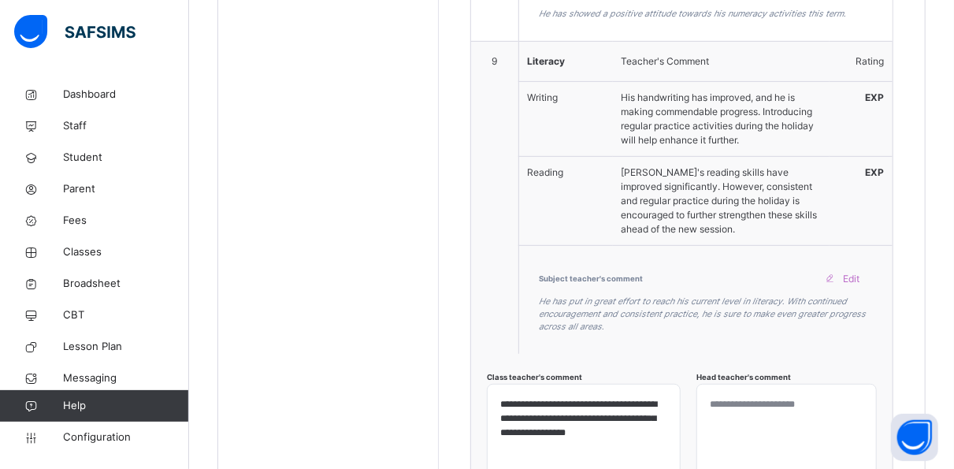
scroll to position [3207, 0]
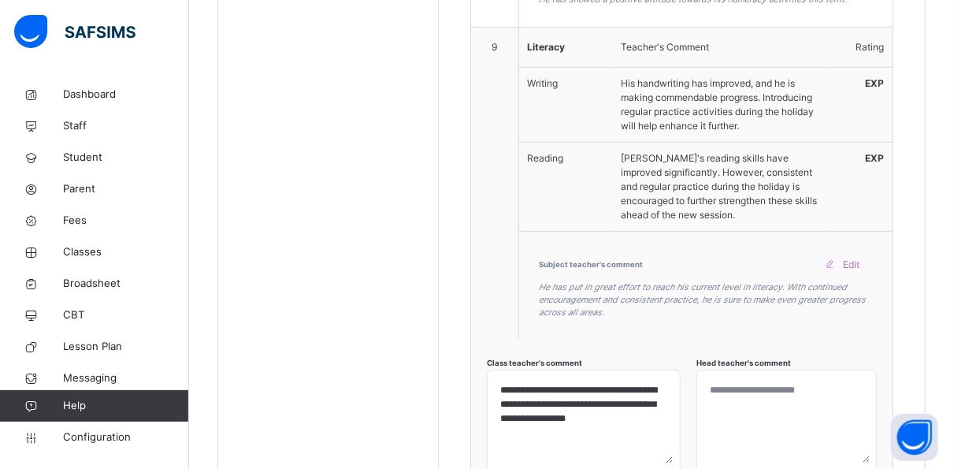
click at [743, 377] on textarea at bounding box center [786, 420] width 166 height 87
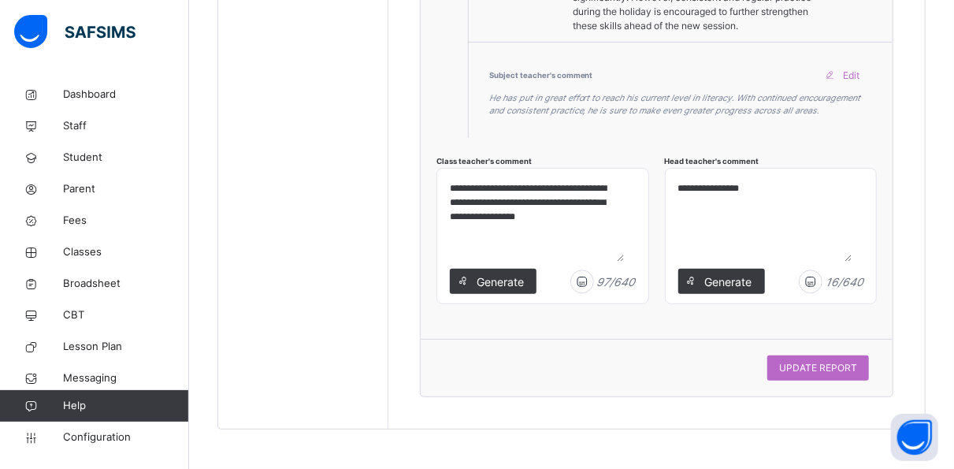
click at [754, 262] on textarea "**********" at bounding box center [762, 218] width 180 height 87
click at [796, 262] on textarea "**********" at bounding box center [762, 218] width 180 height 87
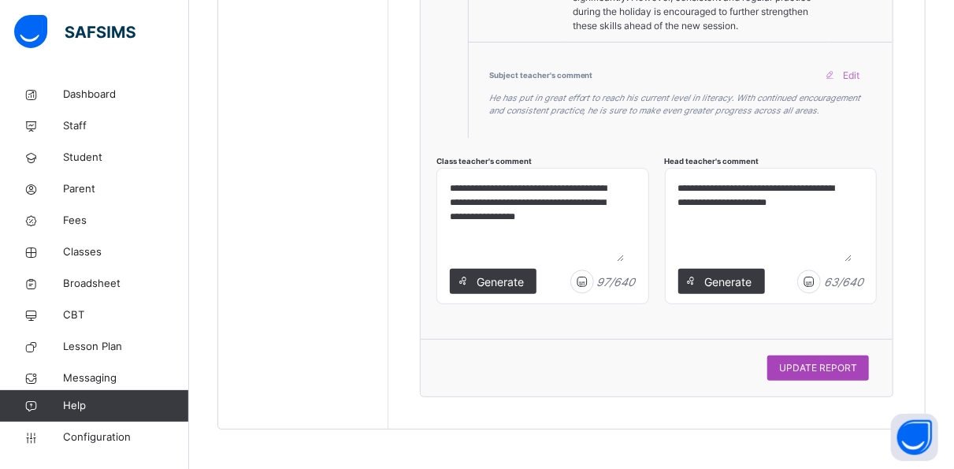
click at [803, 375] on span "UPDATE REPORT" at bounding box center [818, 368] width 78 height 14
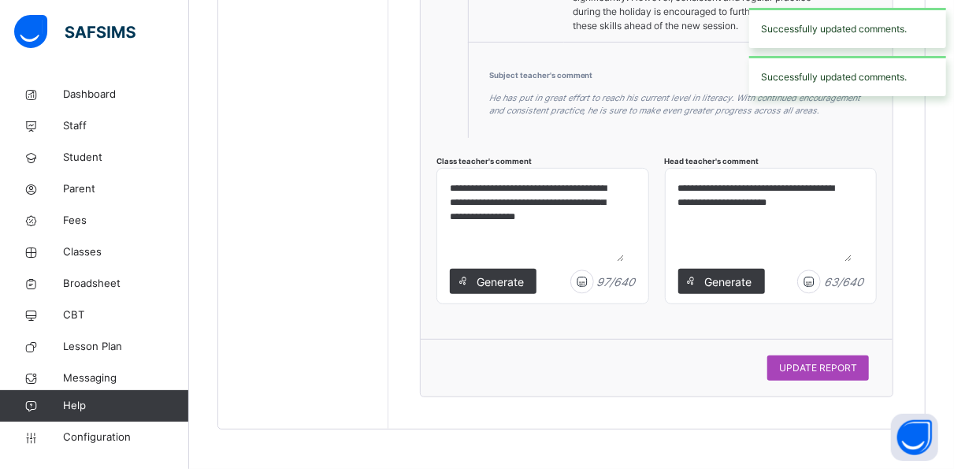
type textarea "**********"
click at [803, 375] on span "UPDATE REPORT" at bounding box center [818, 368] width 78 height 14
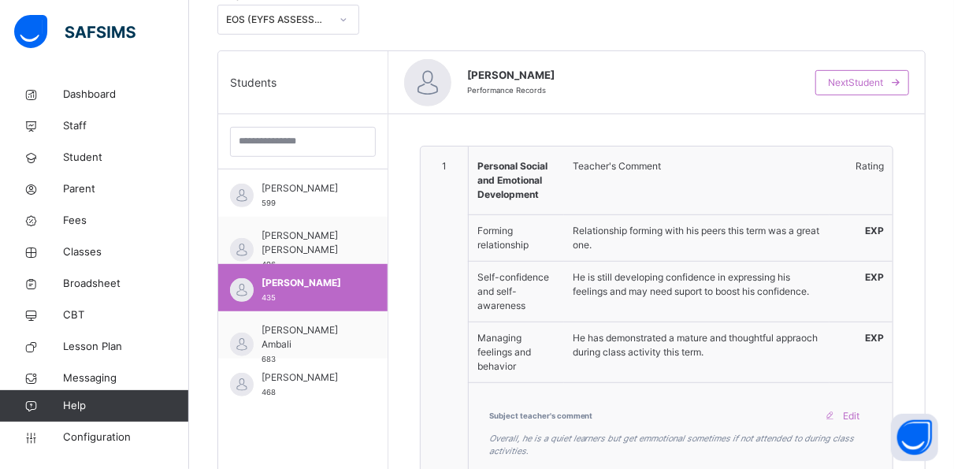
scroll to position [364, 0]
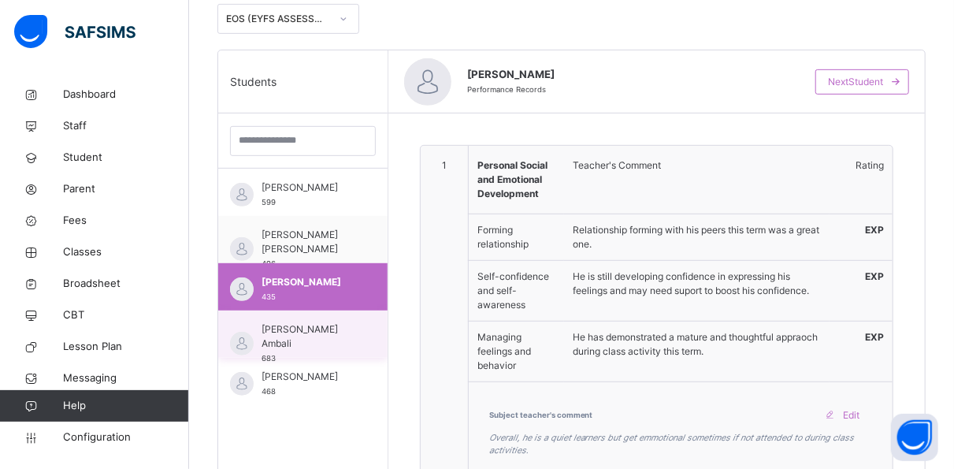
click at [314, 331] on span "Adam Fikayomi Ambali" at bounding box center [307, 336] width 91 height 28
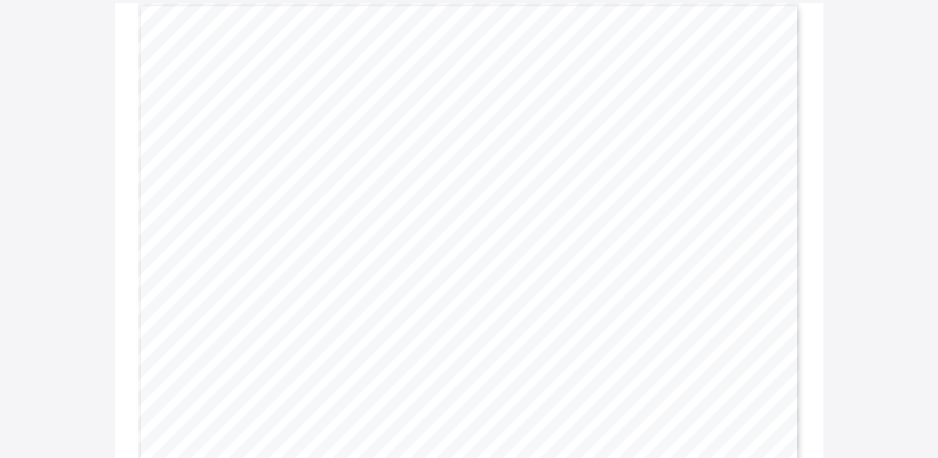
scroll to position [149, 0]
click at [429, 329] on span "She showas a positive attitude through" at bounding box center [457, 329] width 154 height 8
